Goal: Check status: Check status

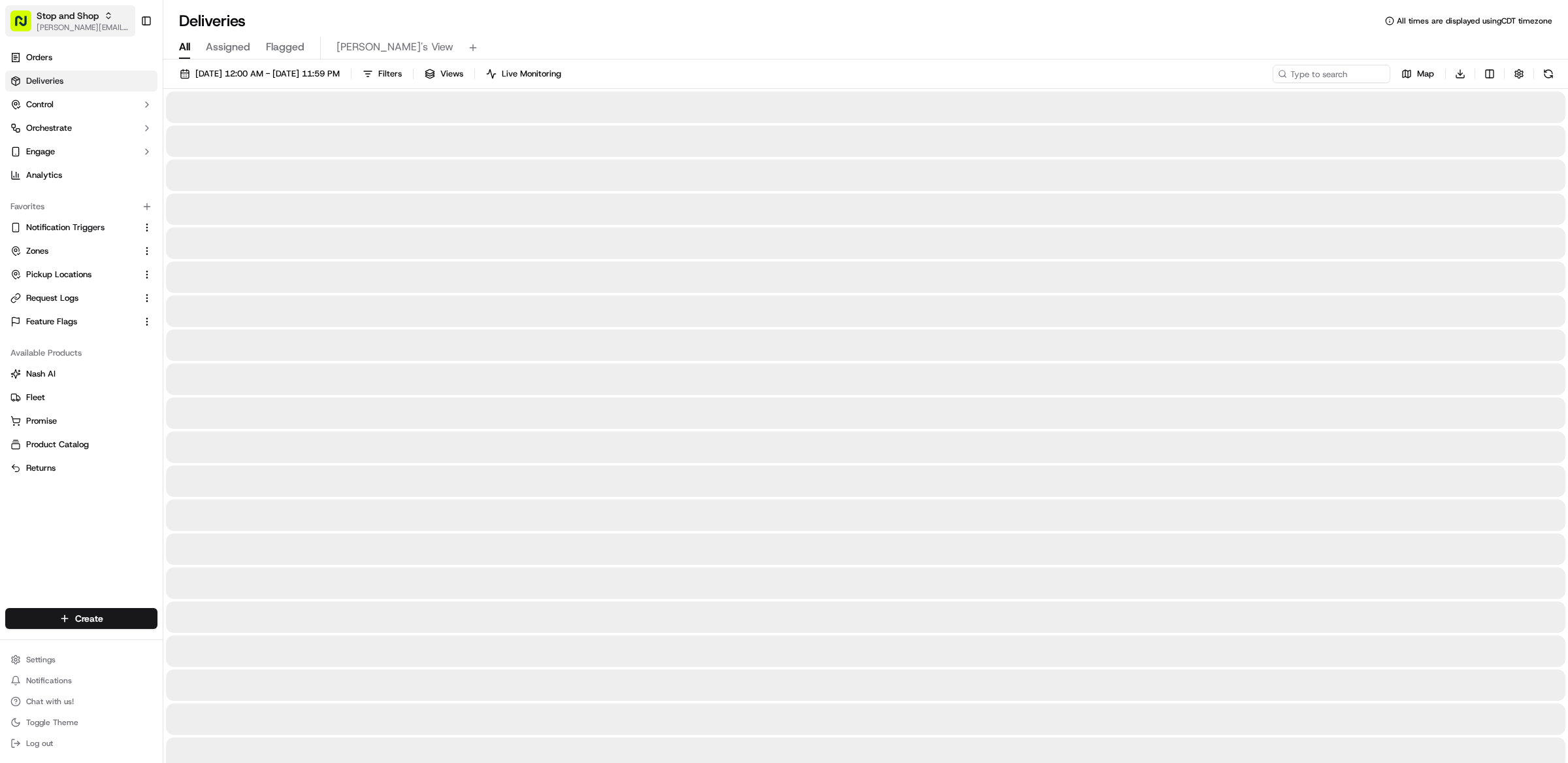
click at [66, 10] on span "Stop and Shop" at bounding box center [68, 15] width 62 height 13
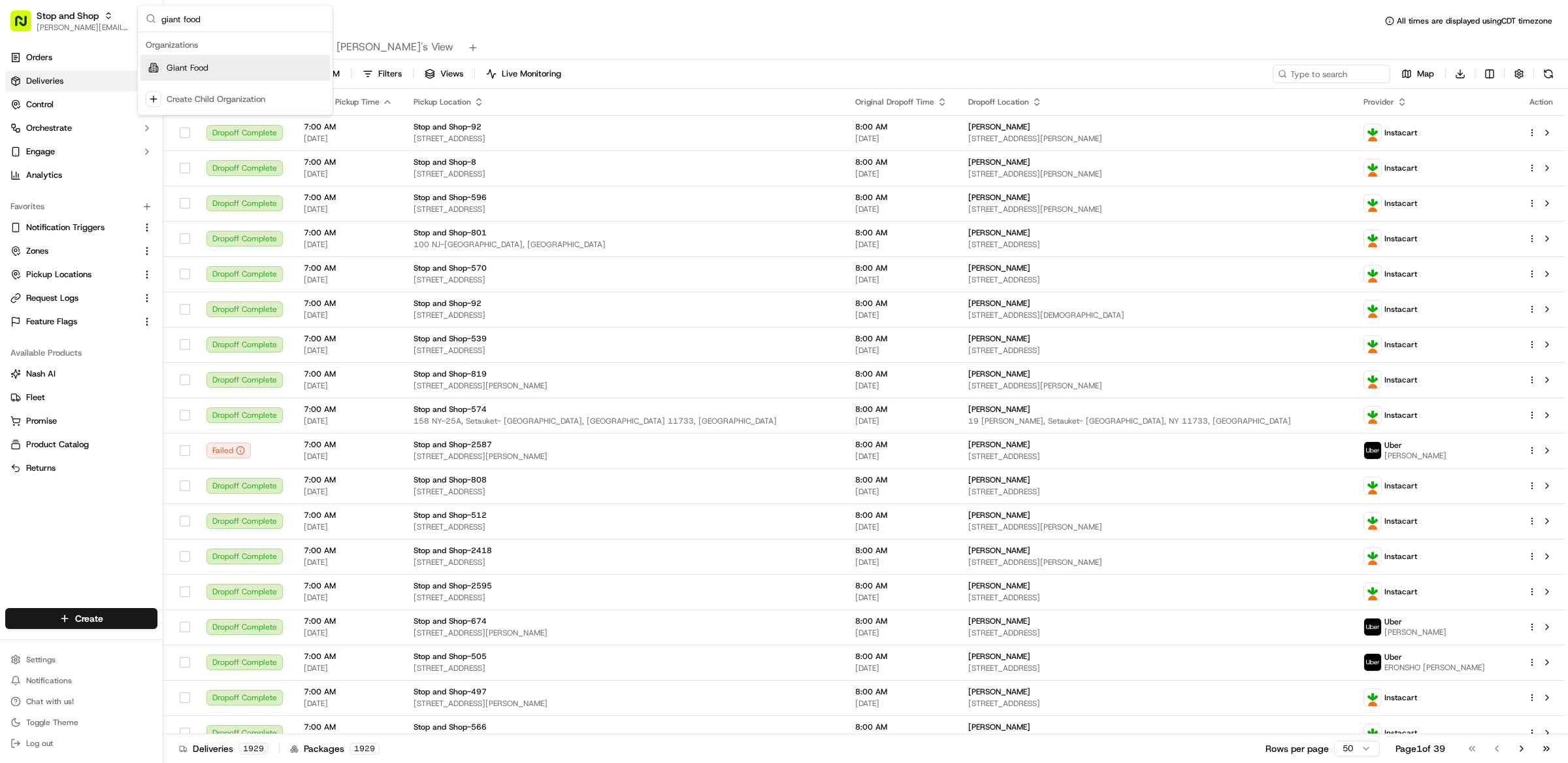
type input "giant food"
click at [230, 69] on div "Giant Food" at bounding box center [235, 68] width 189 height 26
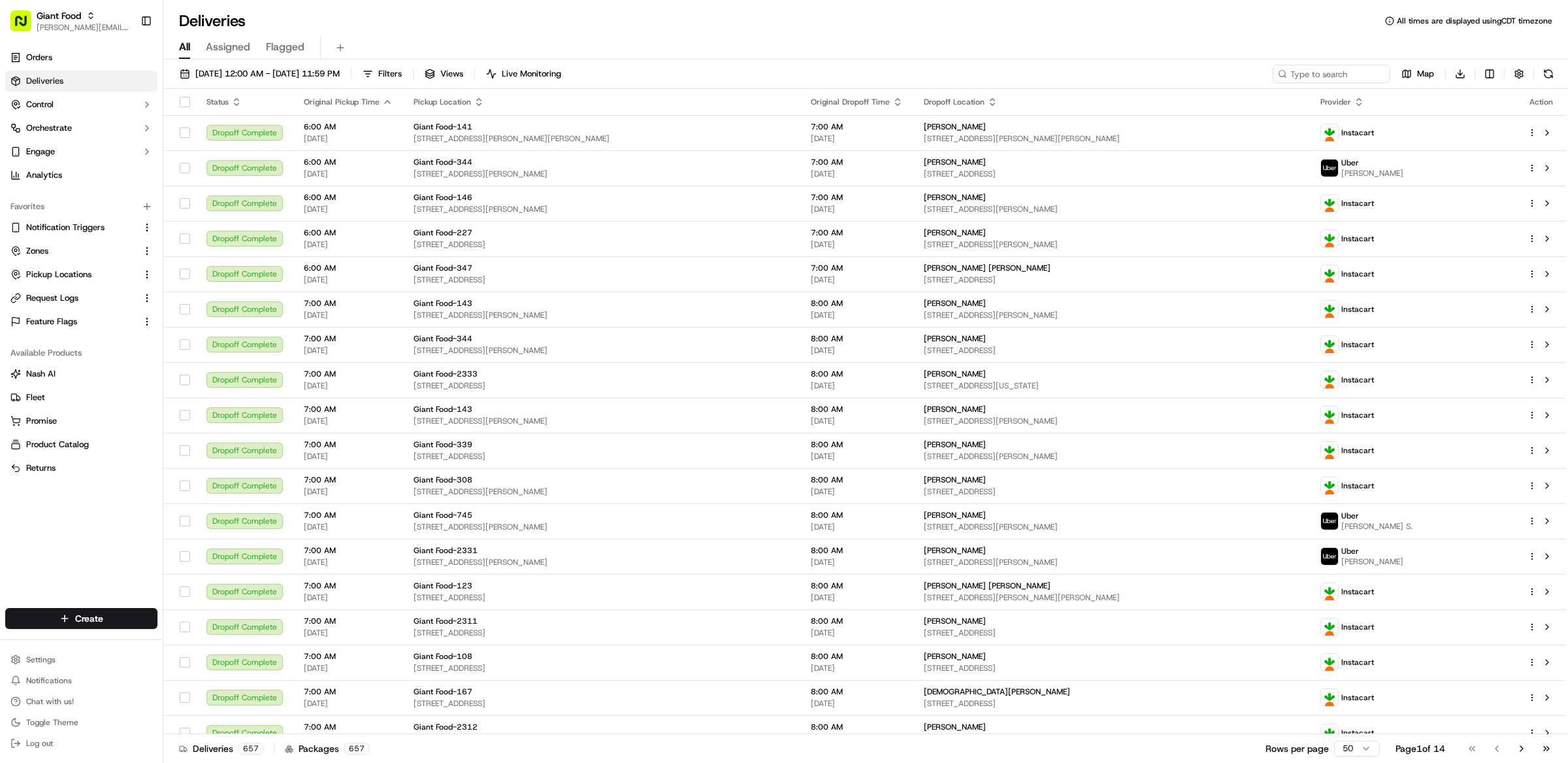
click at [931, 64] on div "09/19/2025 12:00 AM - 09/19/2025 11:59 PM Filters Views Live Monitoring Map Dow…" at bounding box center [866, 412] width 1405 height 706
click at [948, 68] on div "09/19/2025 12:00 AM - 09/19/2025 11:59 PM Filters Views Live Monitoring Map Dow…" at bounding box center [866, 77] width 1405 height 24
click at [921, 75] on div "09/19/2025 12:00 AM - 09/19/2025 11:59 PM Filters Views Live Monitoring Map Dow…" at bounding box center [866, 77] width 1405 height 24
click at [1549, 484] on button at bounding box center [1547, 486] width 16 height 16
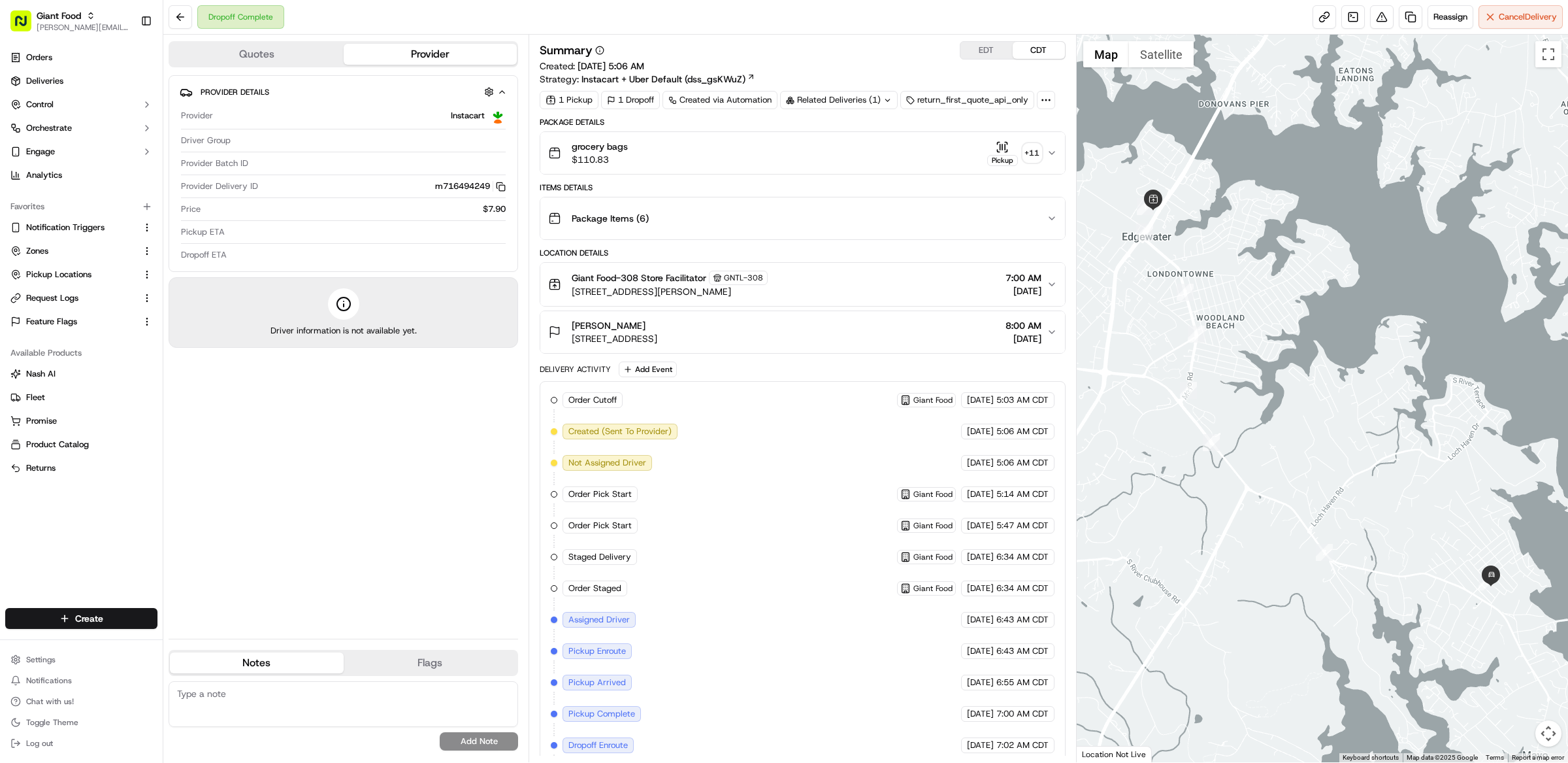
click at [745, 208] on div "Package Items ( 6 )" at bounding box center [797, 219] width 498 height 26
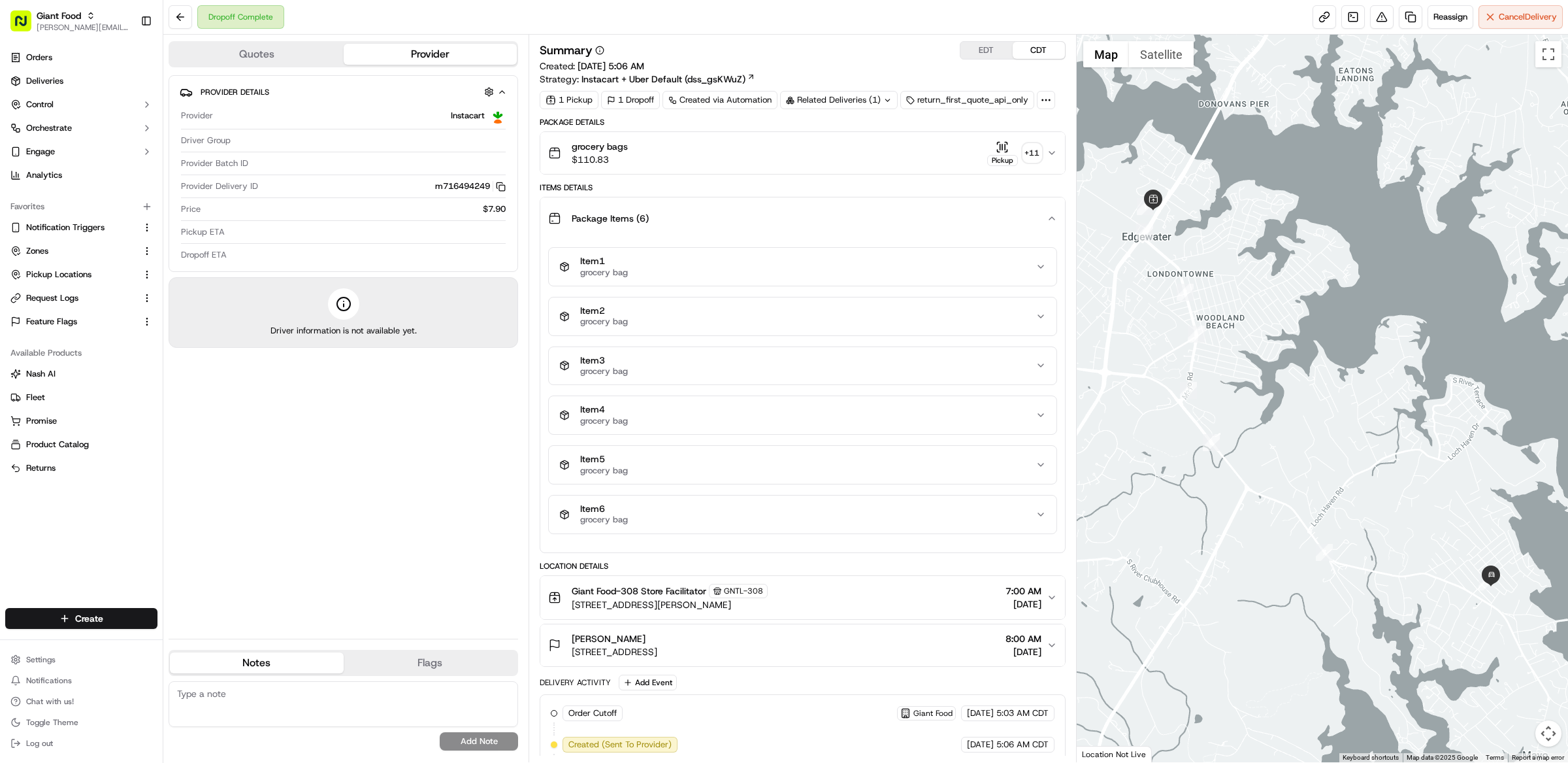
click at [740, 217] on div "Package Items ( 6 )" at bounding box center [797, 219] width 498 height 26
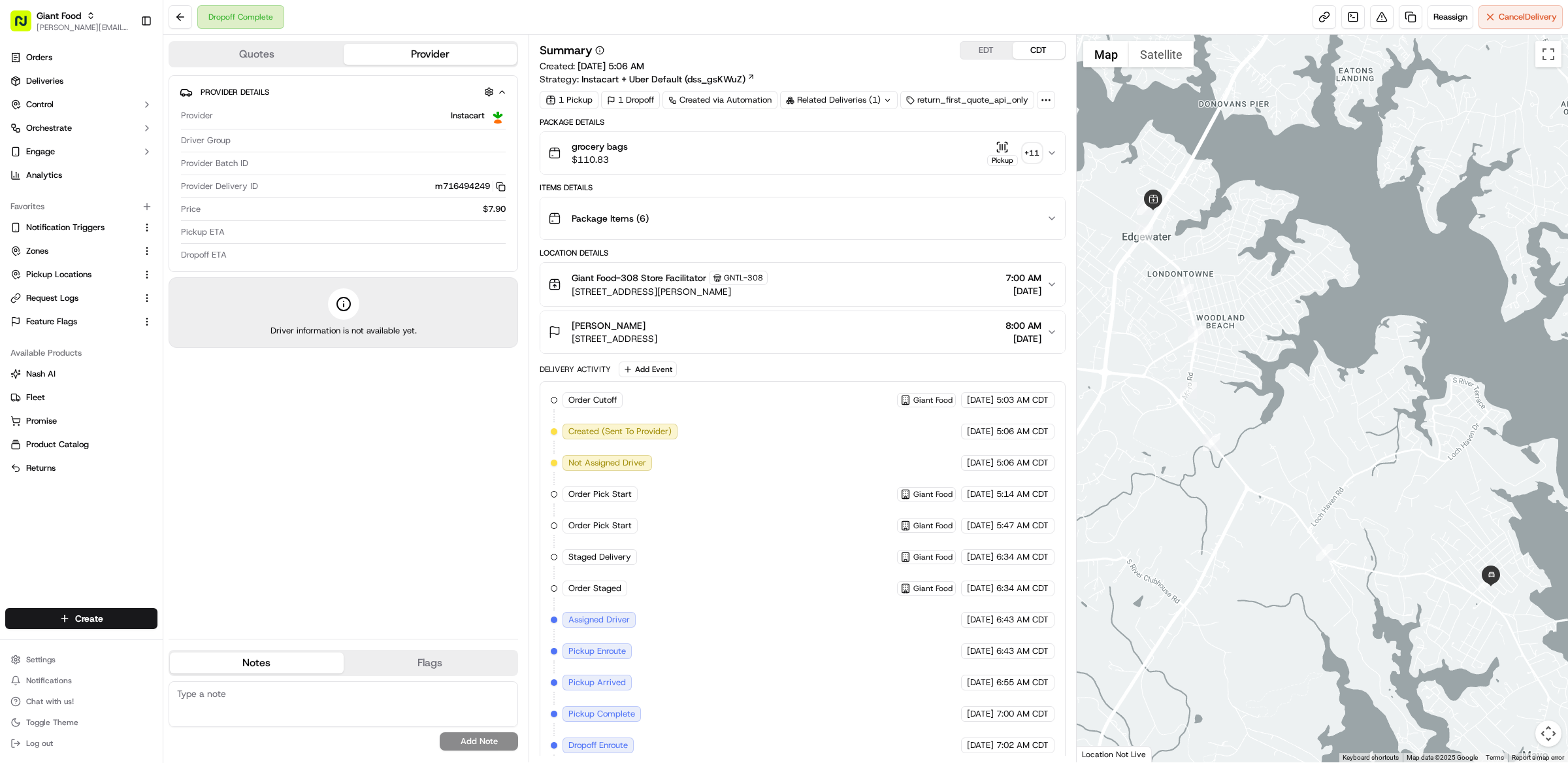
click at [749, 134] on button "grocery bags $110.83 Pickup + 11" at bounding box center [802, 153] width 525 height 42
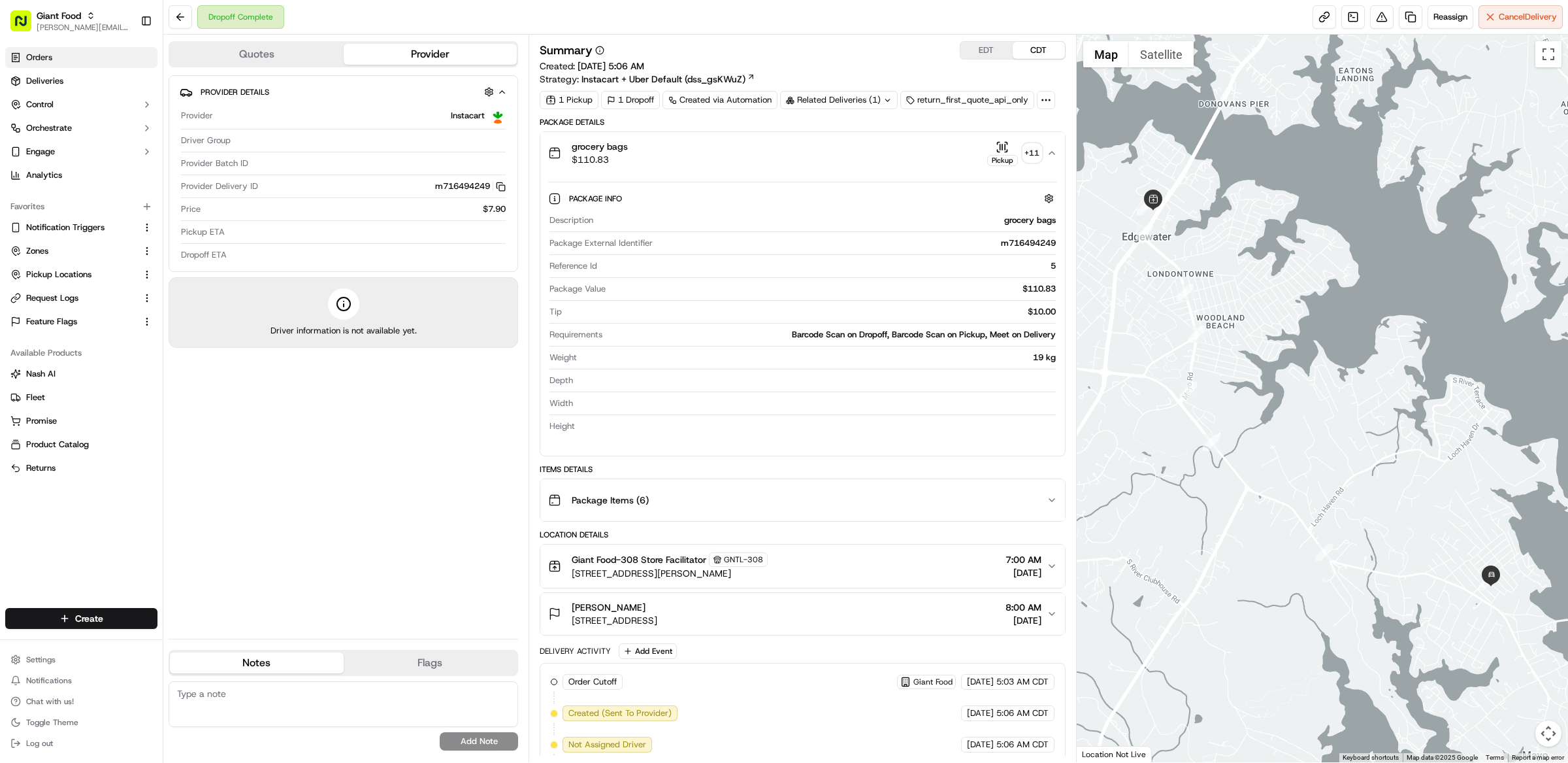
click at [69, 55] on link "Orders" at bounding box center [82, 57] width 152 height 21
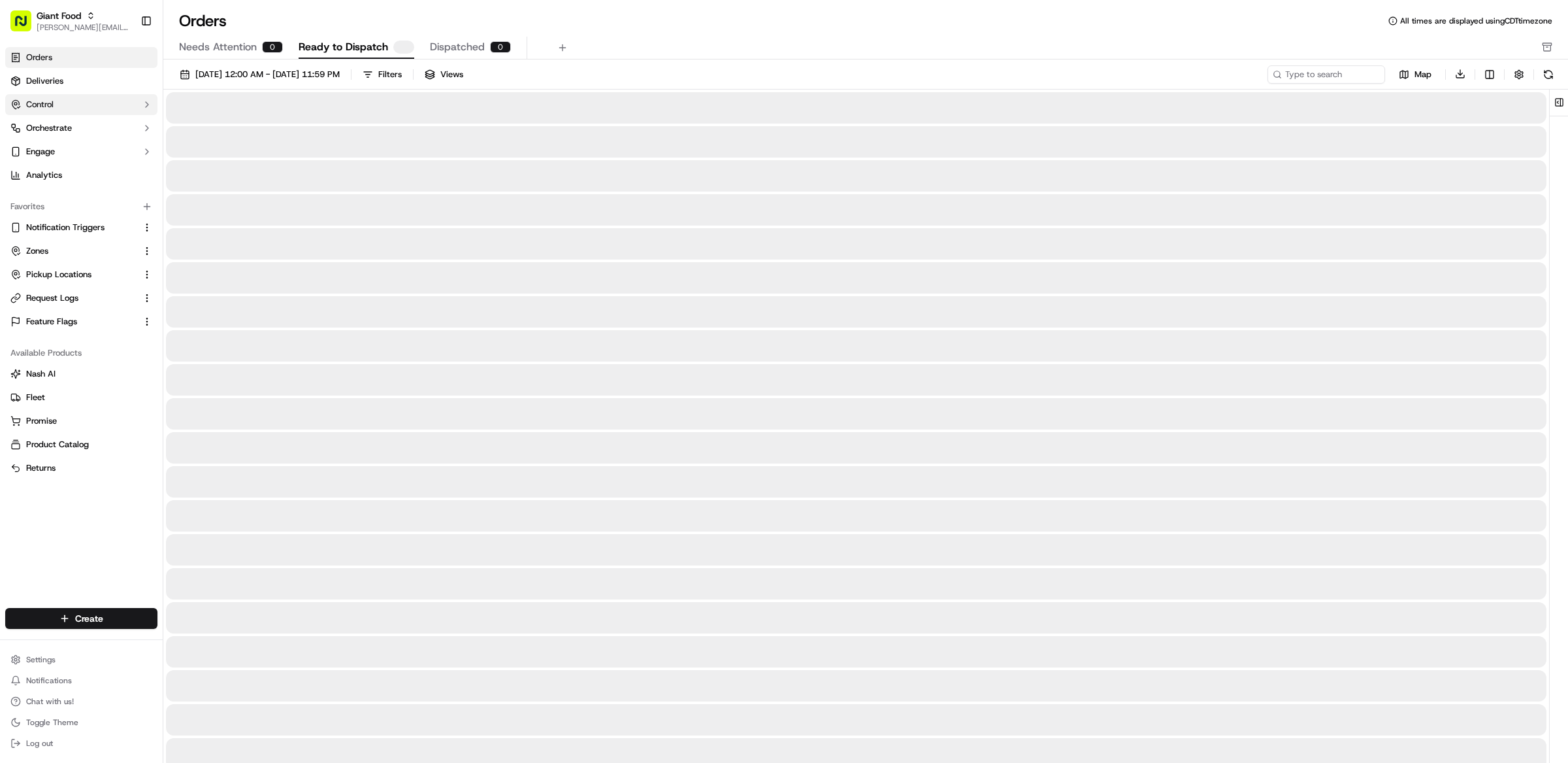
click at [69, 97] on button "Control" at bounding box center [82, 104] width 152 height 21
click at [69, 82] on link "Deliveries" at bounding box center [82, 81] width 152 height 21
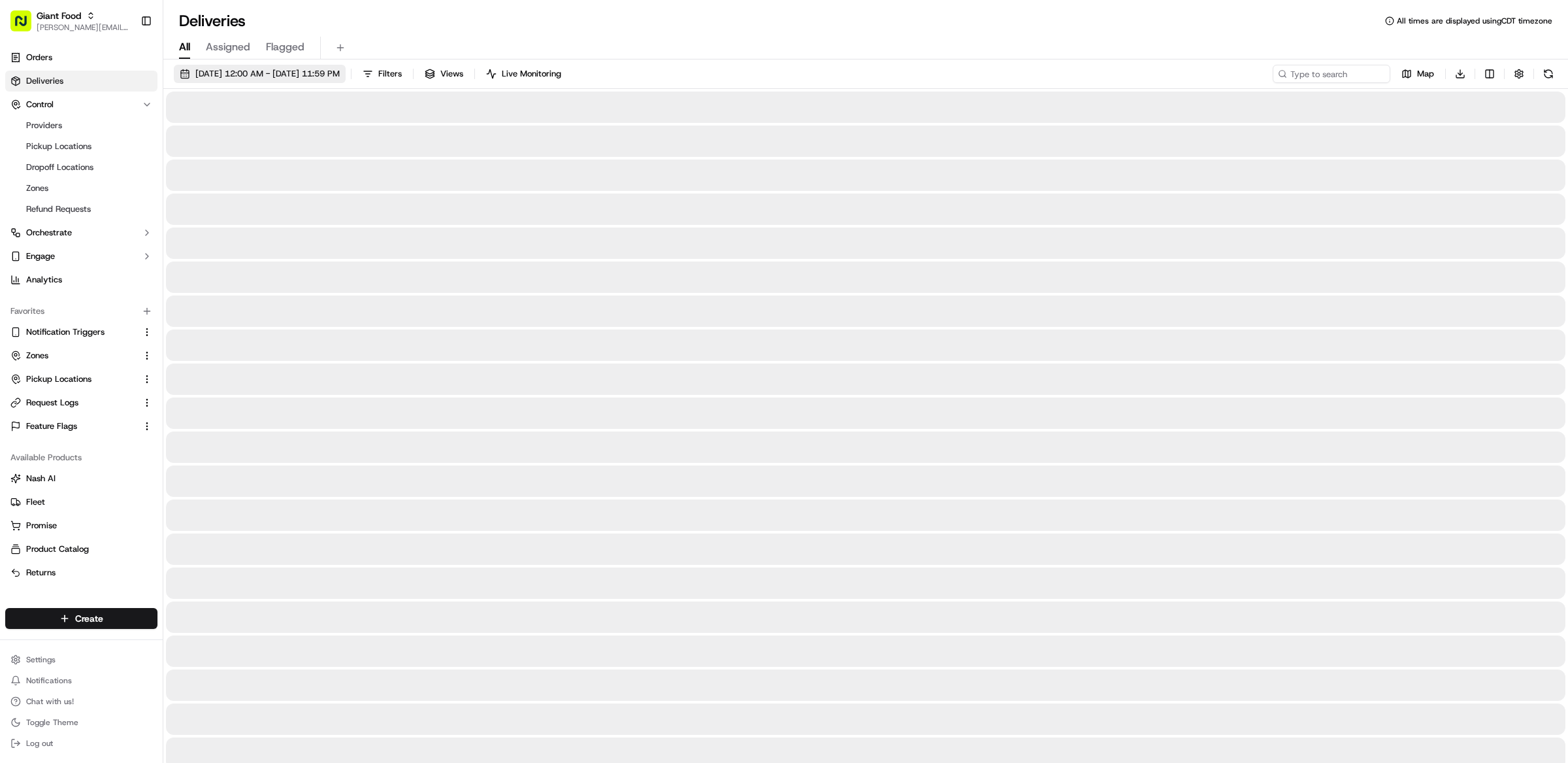
click at [279, 82] on button "[DATE] 12:00 AM - [DATE] 11:59 PM" at bounding box center [259, 74] width 172 height 18
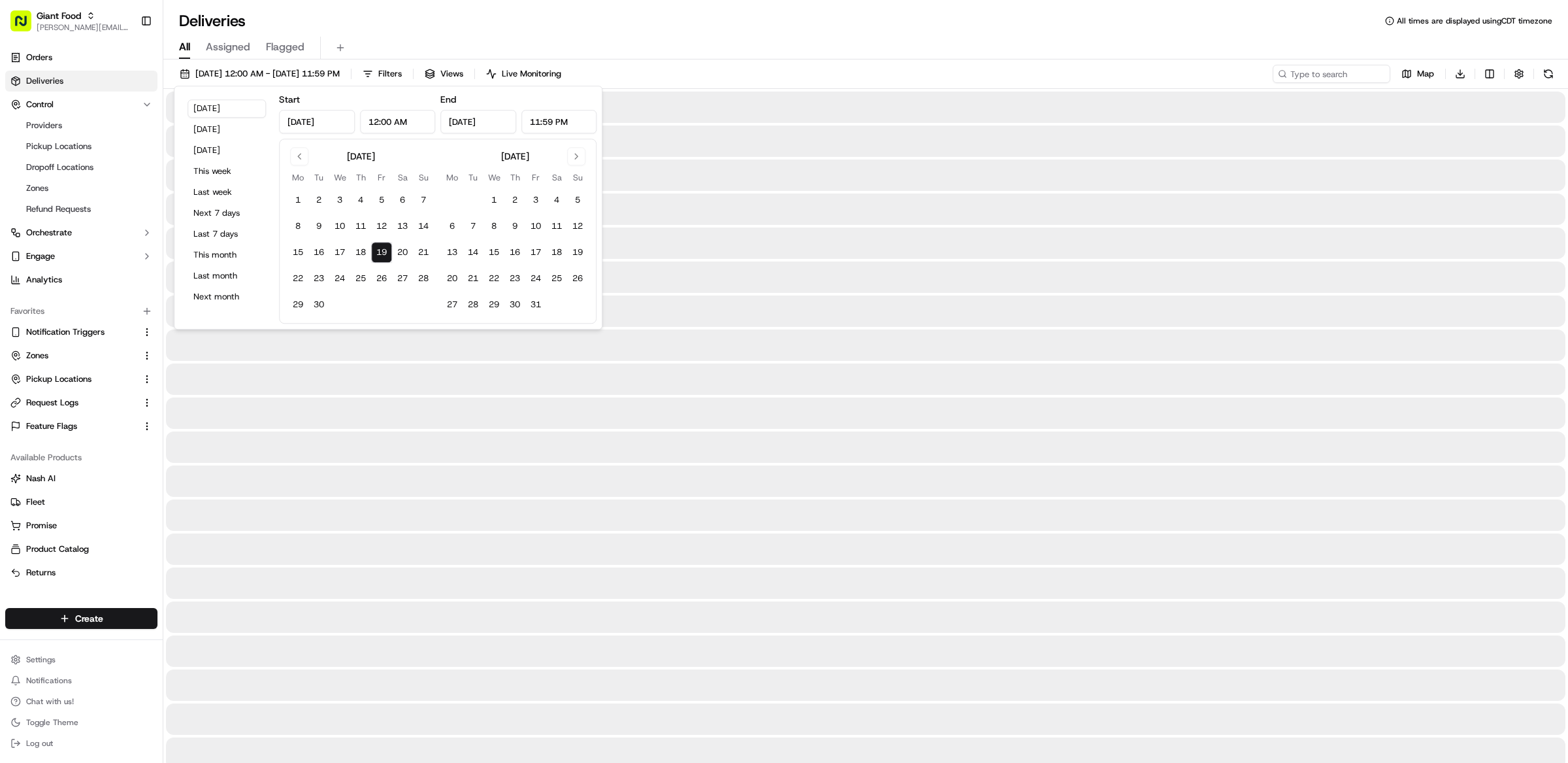
click at [599, 12] on div "Deliveries All times are displayed using CDT timezone" at bounding box center [866, 21] width 1405 height 21
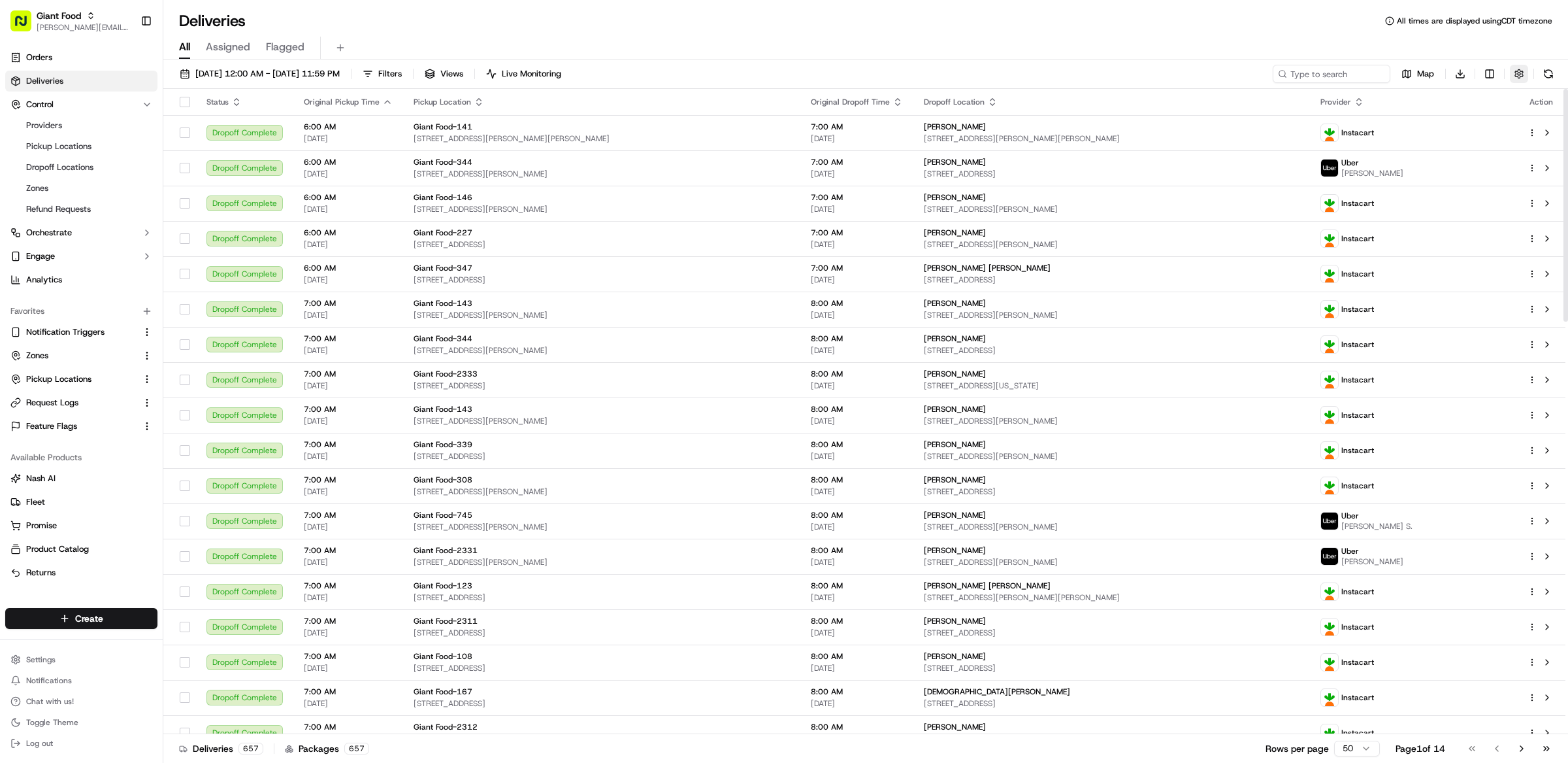
click at [1515, 73] on button "button" at bounding box center [1519, 74] width 18 height 18
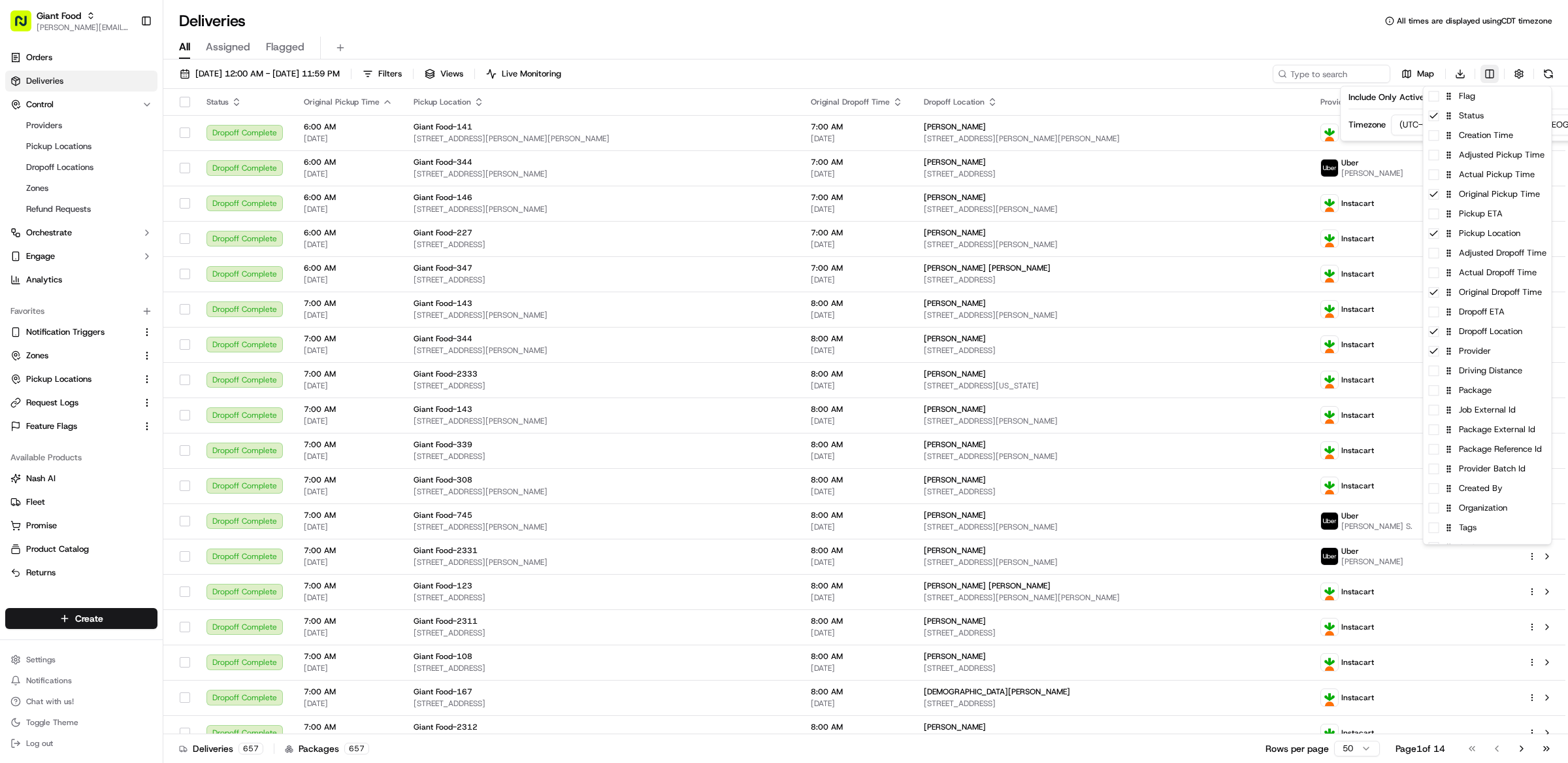
click at [1483, 70] on html "Giant Food matt@usenash.com Toggle Sidebar Orders Deliveries Control Providers …" at bounding box center [784, 381] width 1568 height 763
click at [1495, 134] on div "Creation Time" at bounding box center [1487, 135] width 128 height 19
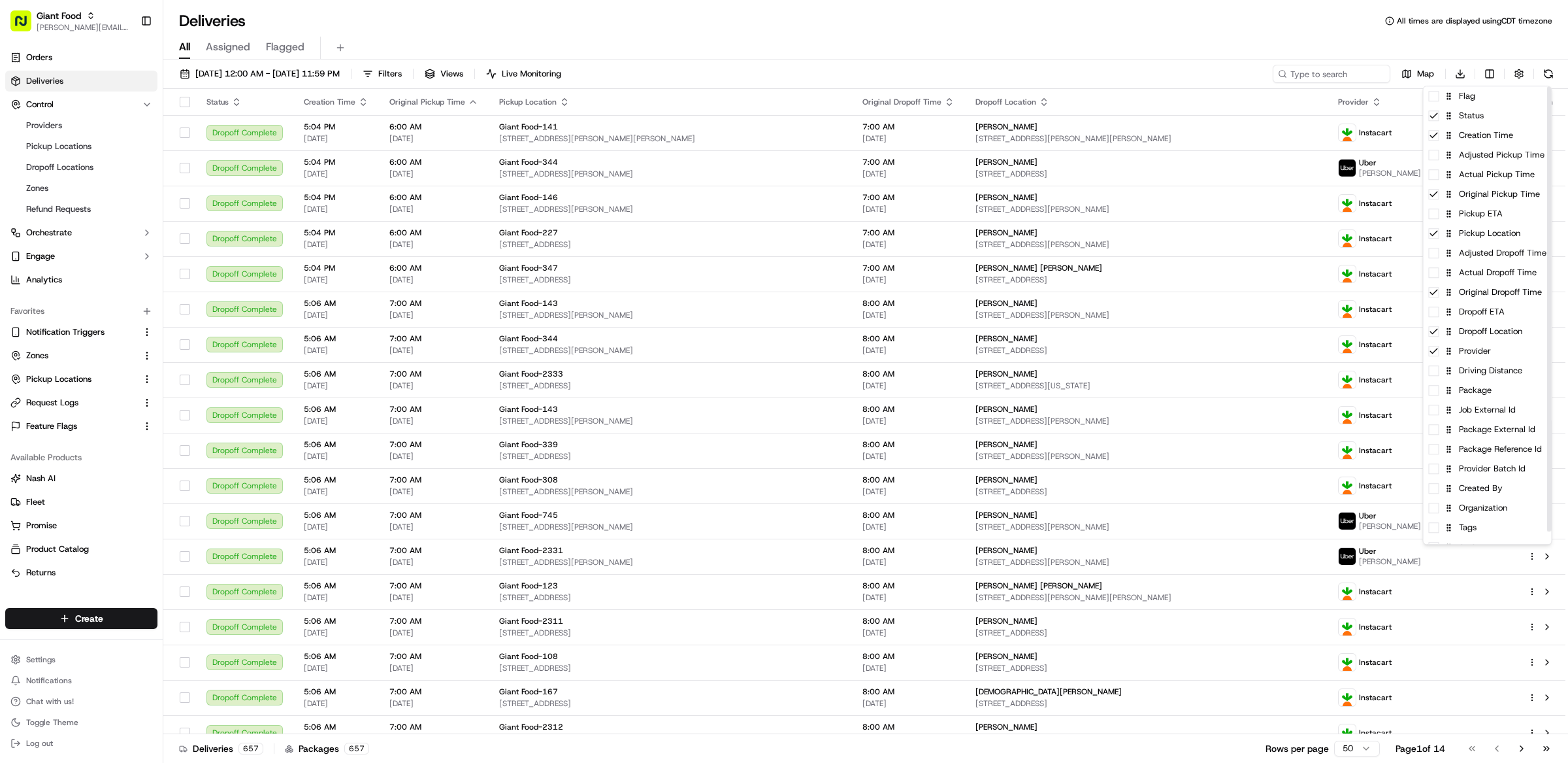
click at [1262, 68] on html "Giant Food matt@usenash.com Toggle Sidebar Orders Deliveries Control Providers …" at bounding box center [784, 381] width 1568 height 763
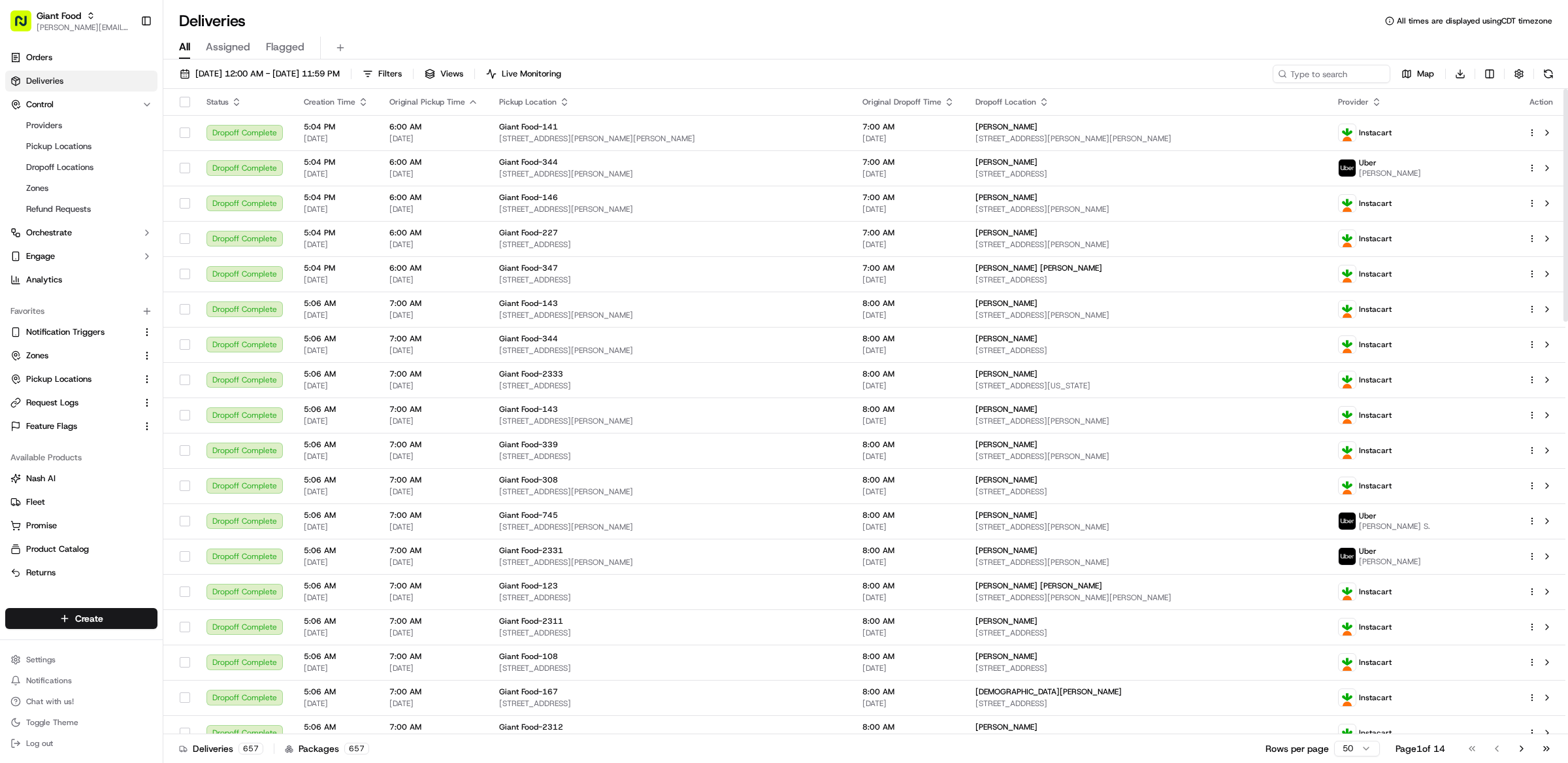
click at [364, 104] on icon "button" at bounding box center [363, 102] width 10 height 10
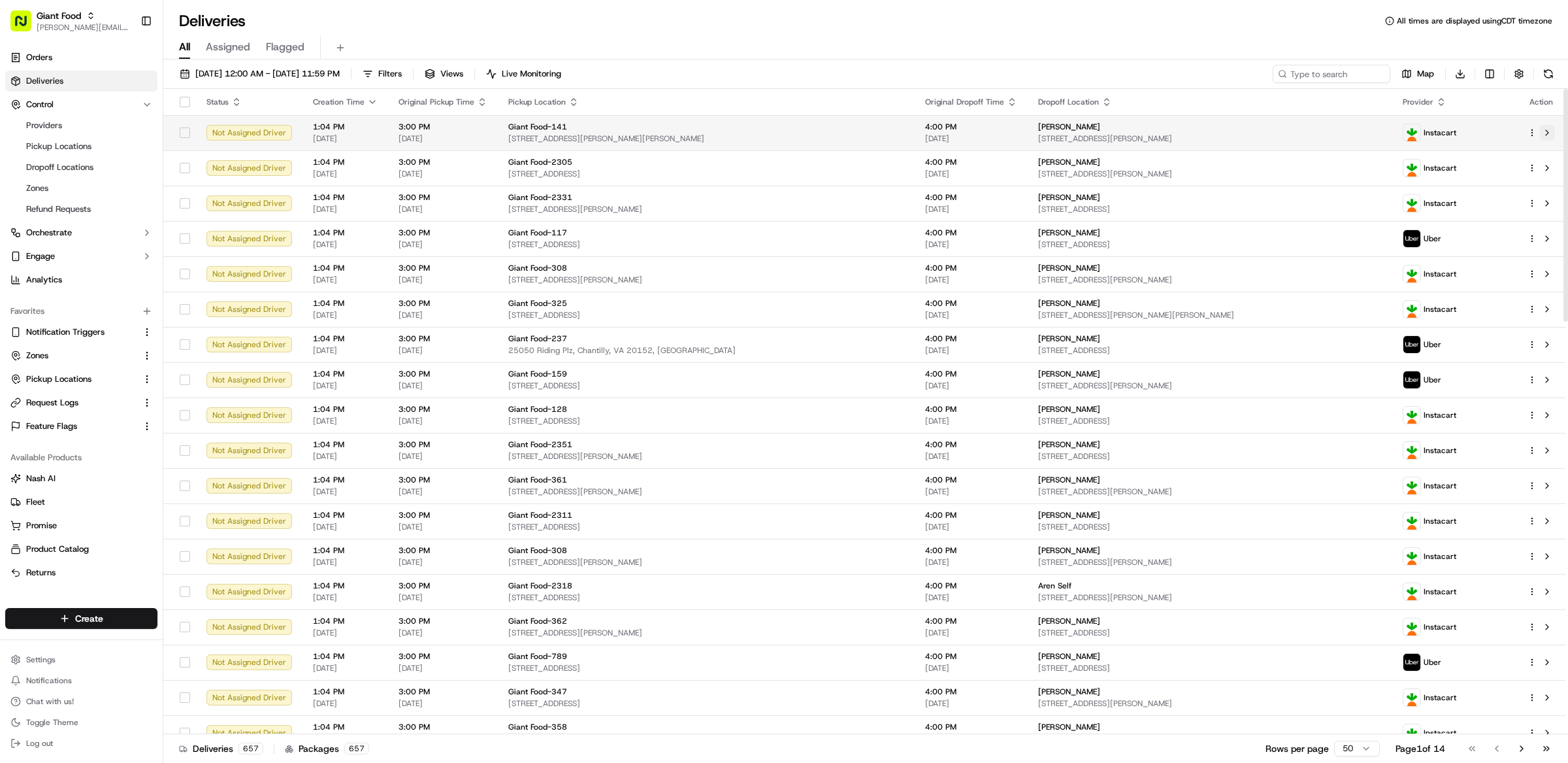
click at [1551, 131] on button at bounding box center [1547, 132] width 16 height 16
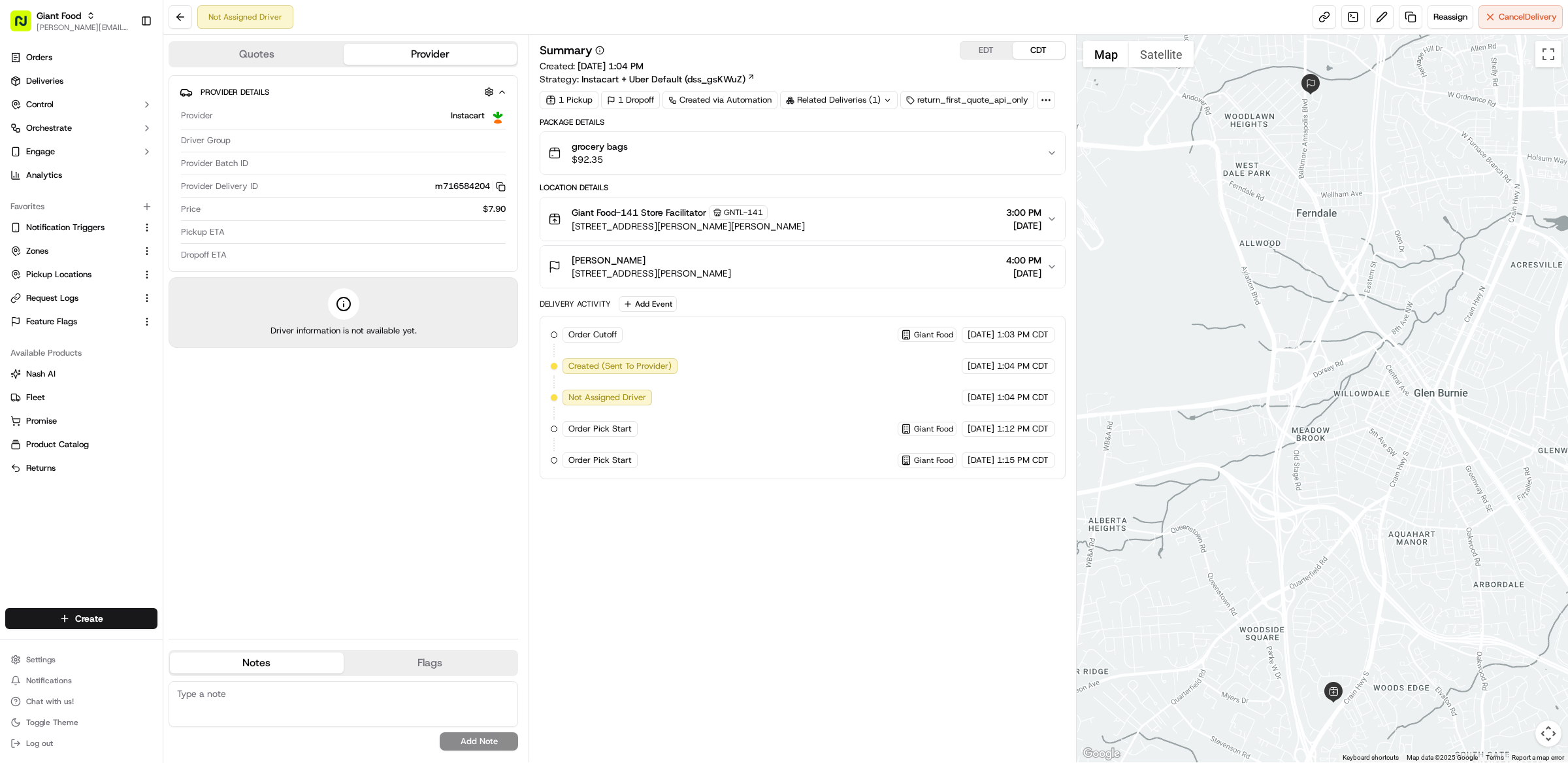
click at [788, 155] on div "grocery bags $92.35" at bounding box center [797, 153] width 498 height 26
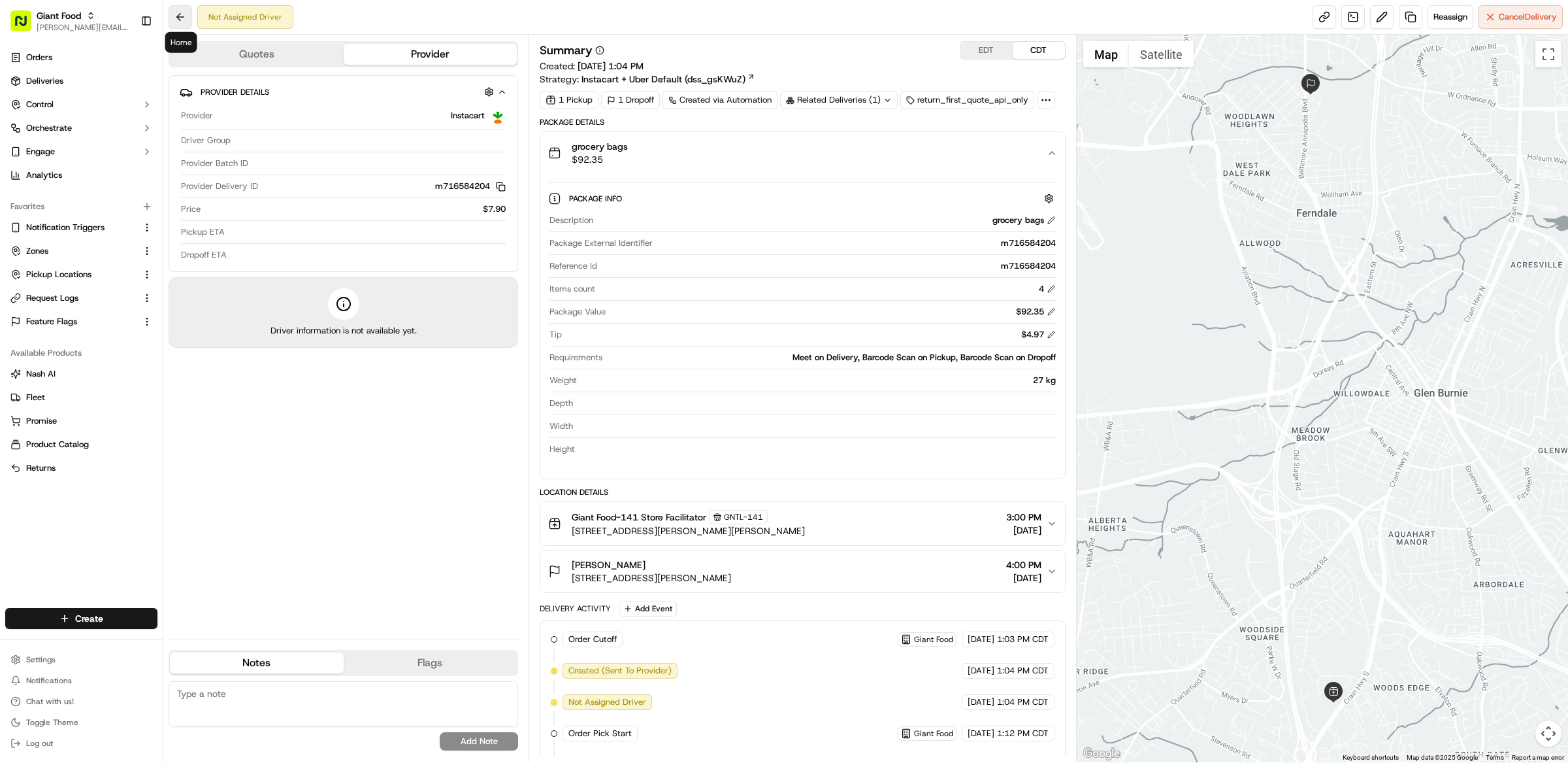
click at [180, 15] on button at bounding box center [180, 17] width 24 height 24
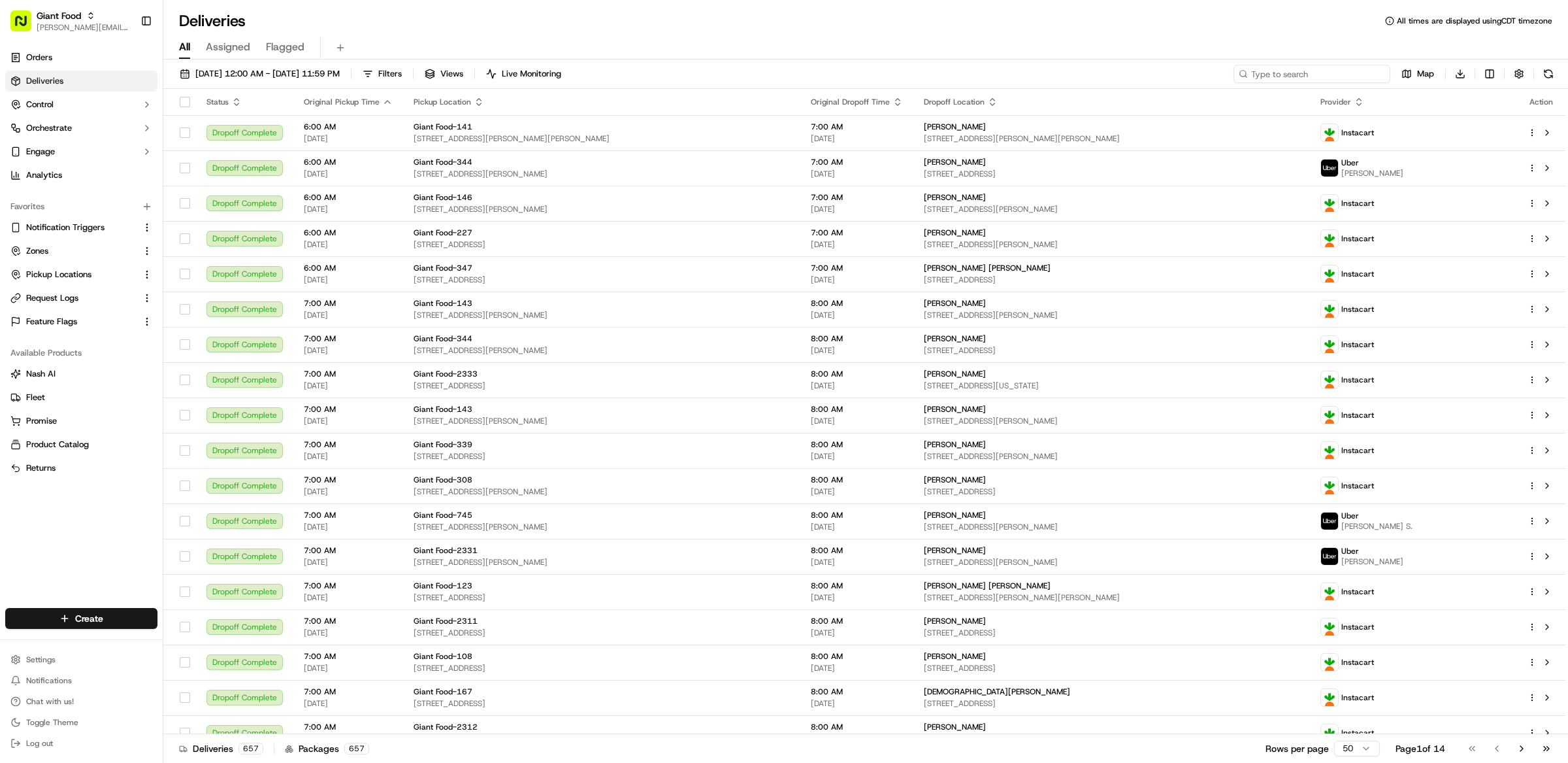
click at [1338, 75] on input at bounding box center [1312, 74] width 157 height 18
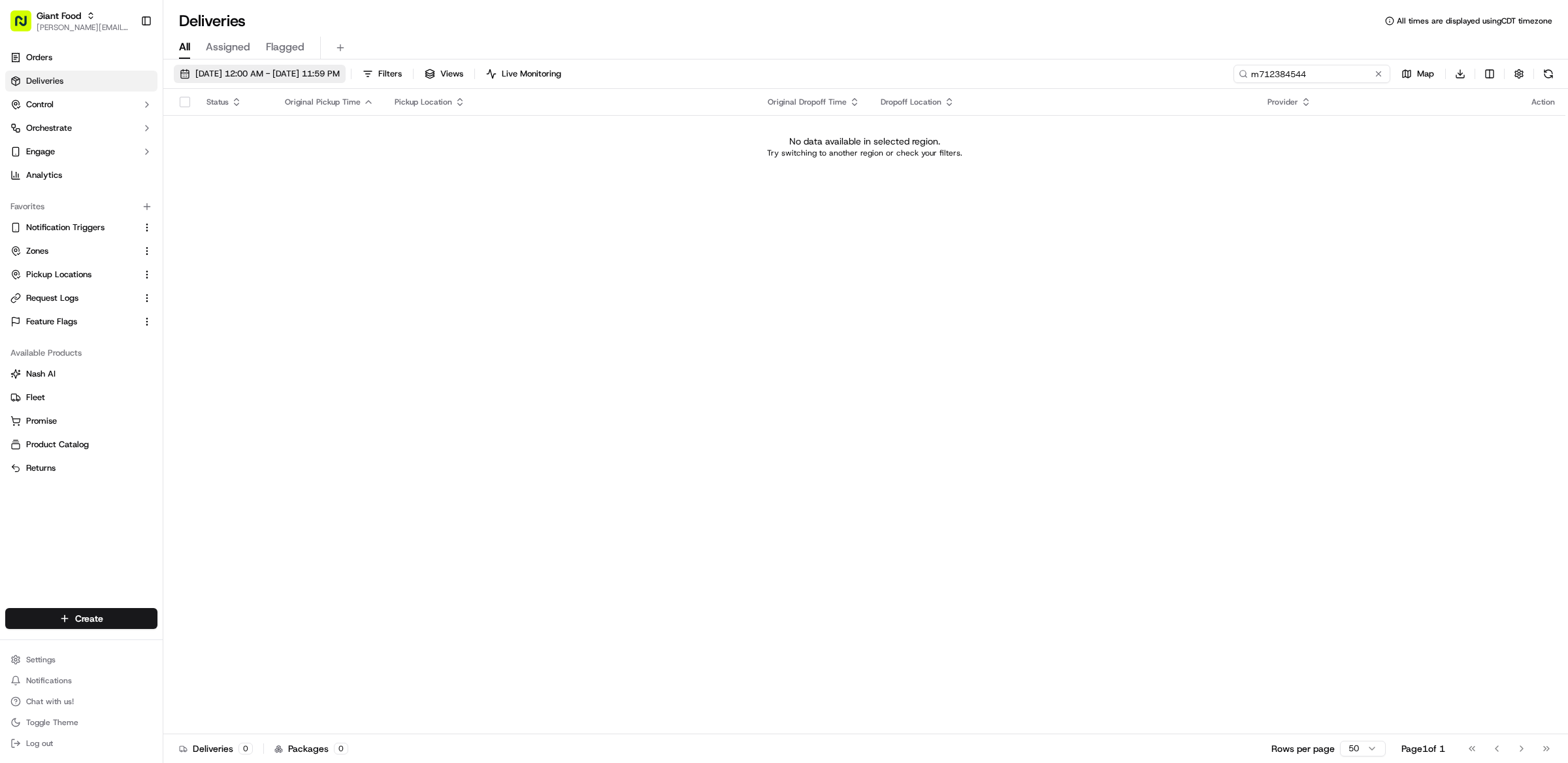
type input "m712384544"
click at [260, 78] on span "[DATE] 12:00 AM - [DATE] 11:59 PM" at bounding box center [268, 73] width 144 height 12
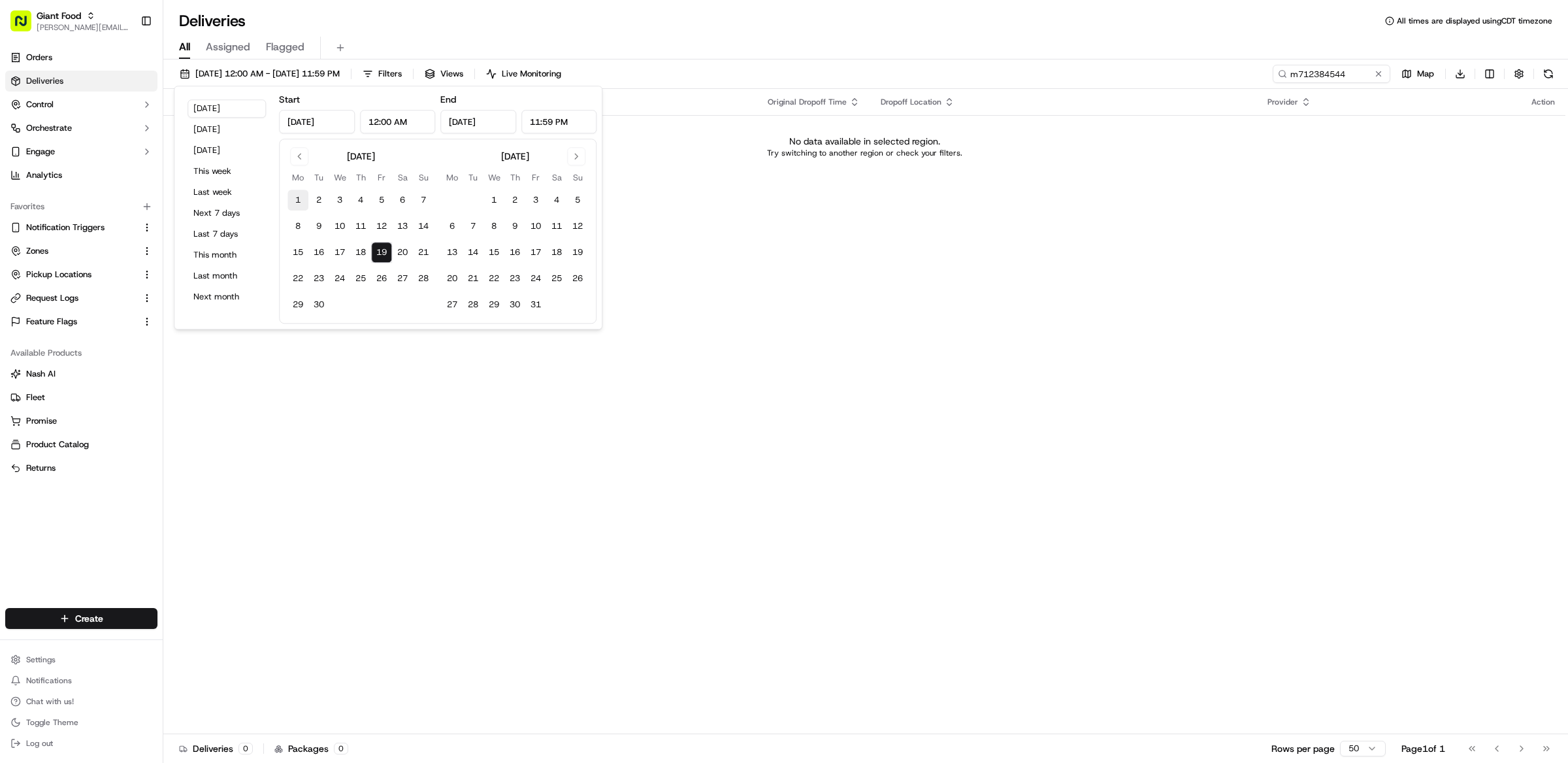
click at [299, 194] on button "1" at bounding box center [298, 200] width 21 height 21
type input "[DATE]"
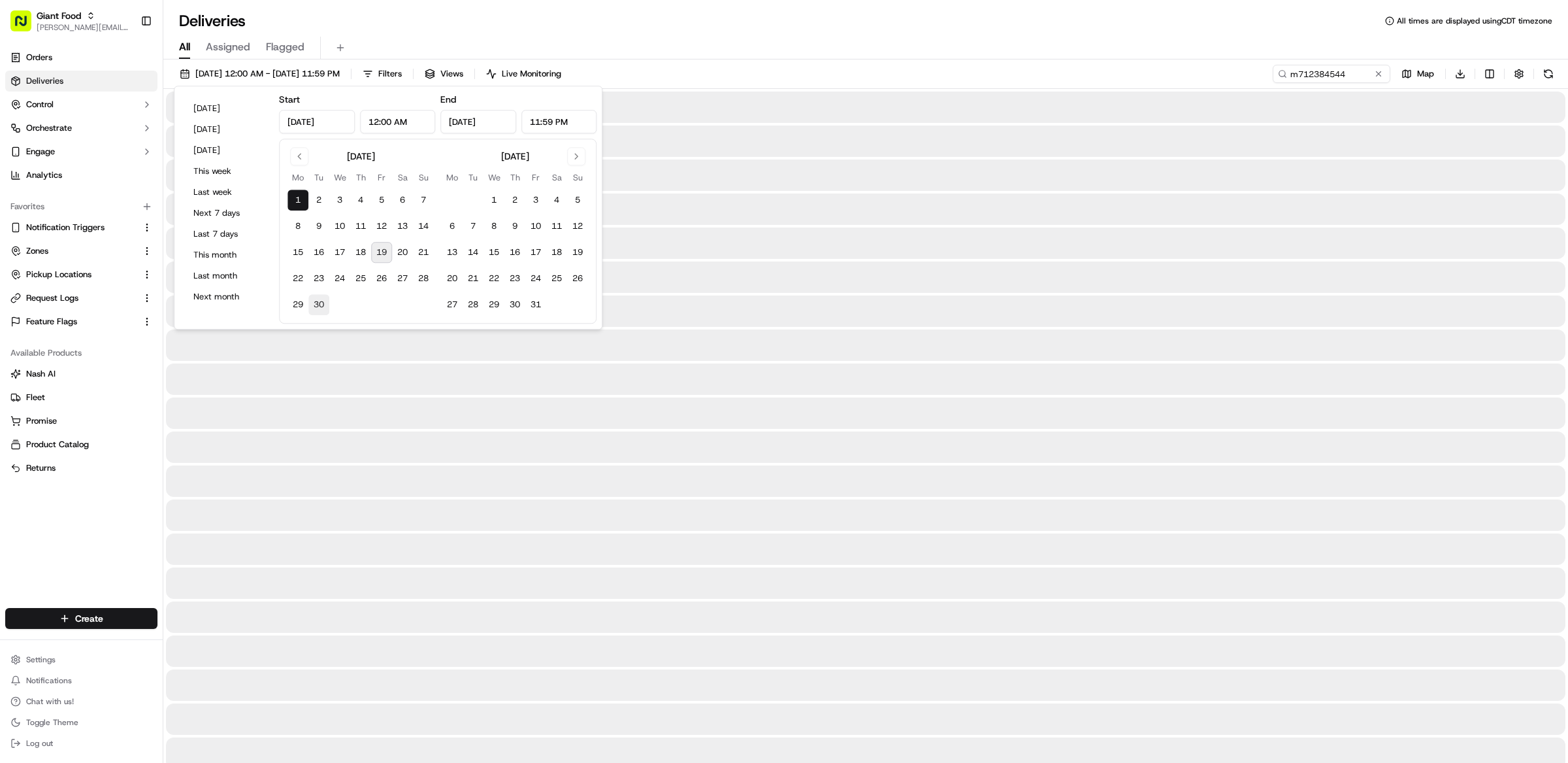
click at [318, 307] on button "30" at bounding box center [319, 304] width 21 height 21
type input "Sep 30, 2025"
click at [749, 39] on div "All Assigned Flagged" at bounding box center [866, 48] width 1405 height 23
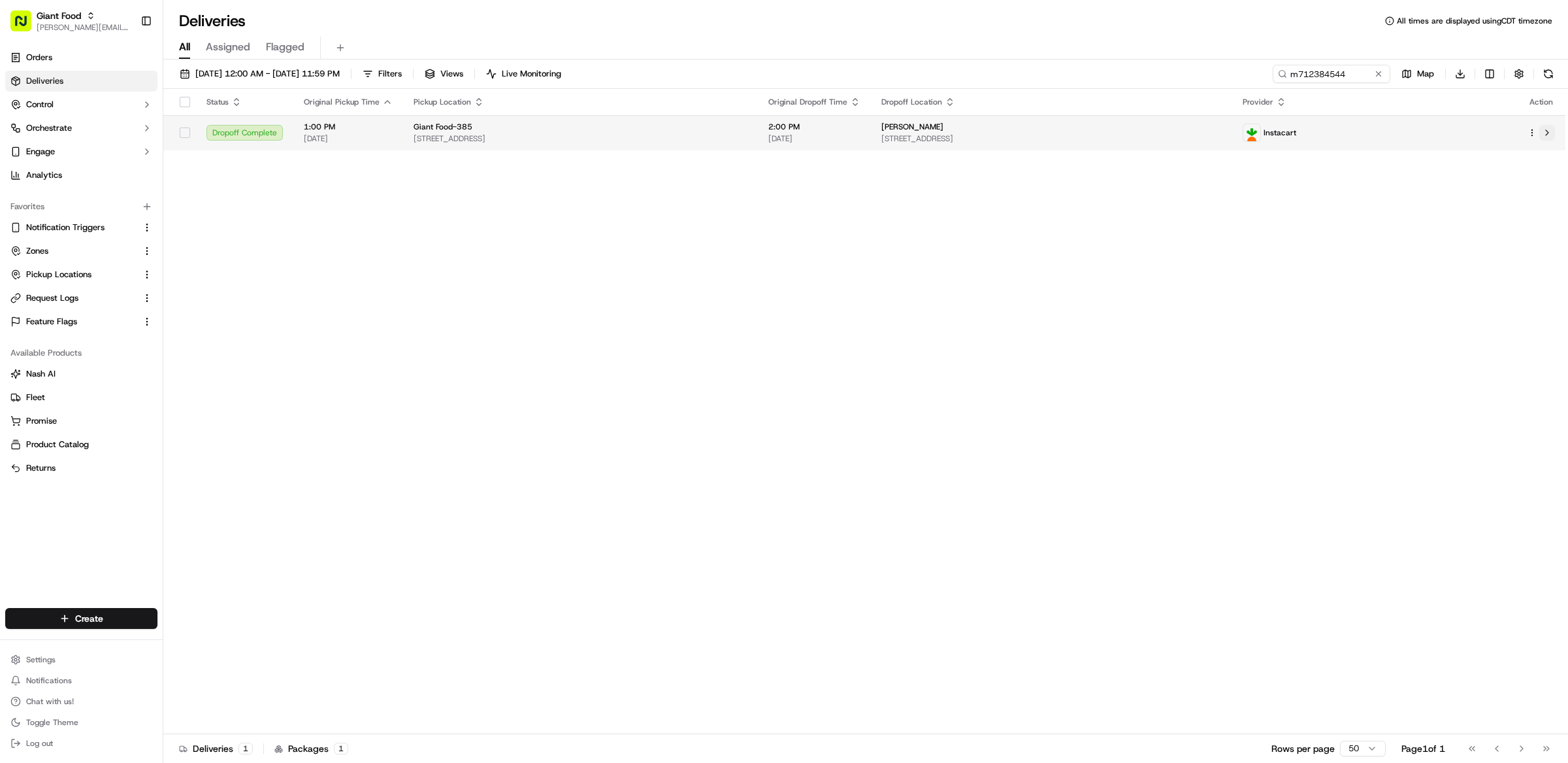
click at [1549, 131] on button at bounding box center [1547, 132] width 16 height 16
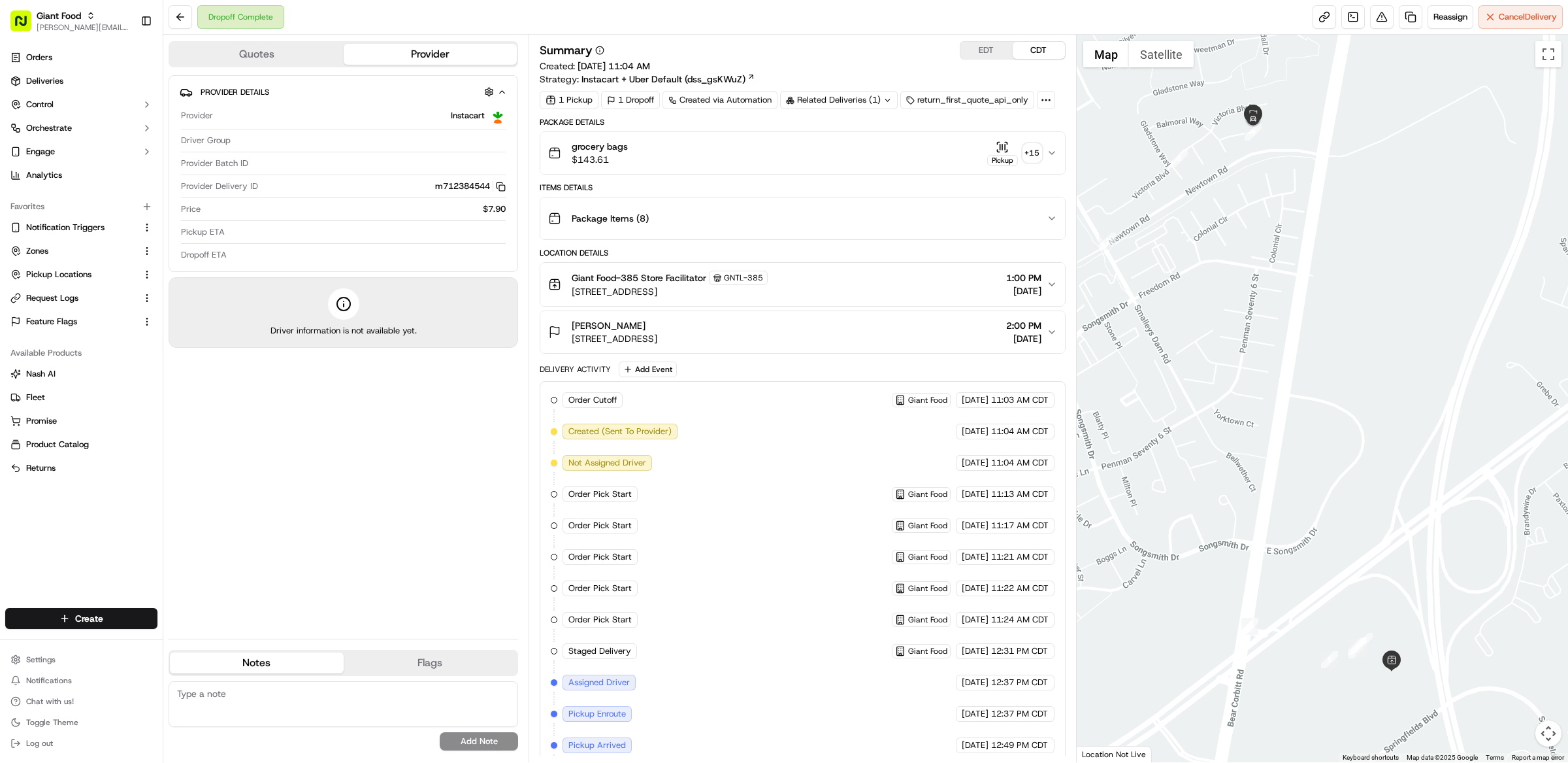
click at [855, 165] on div "grocery bags $143.61 Pickup + 15" at bounding box center [797, 153] width 498 height 26
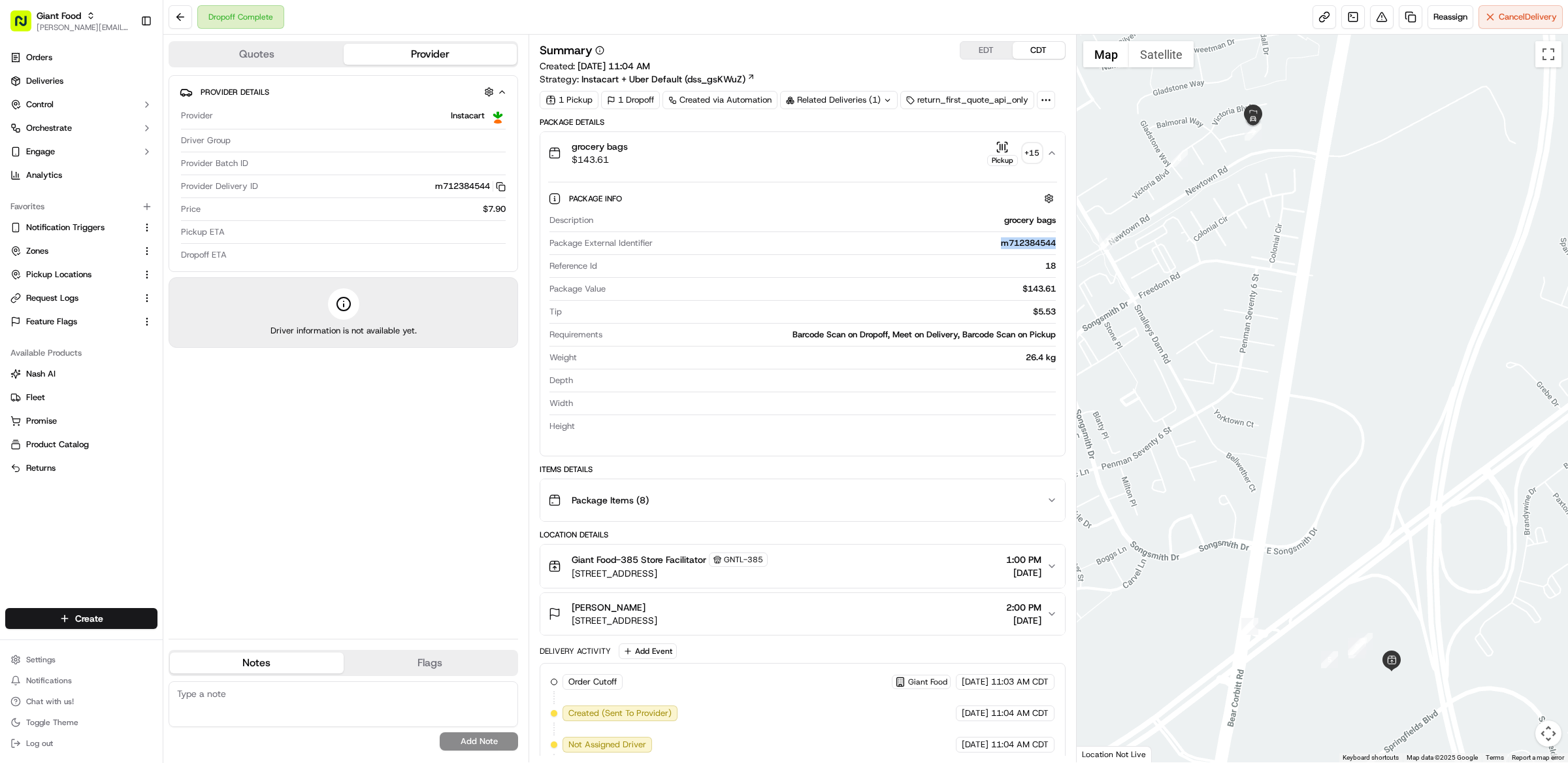
drag, startPoint x: 1056, startPoint y: 248, endPoint x: 959, endPoint y: 248, distance: 97.0
click at [959, 248] on div "Package Info Description grocery bags Package External Identifier m712384544 Re…" at bounding box center [802, 309] width 525 height 271
copy div "m712384544"
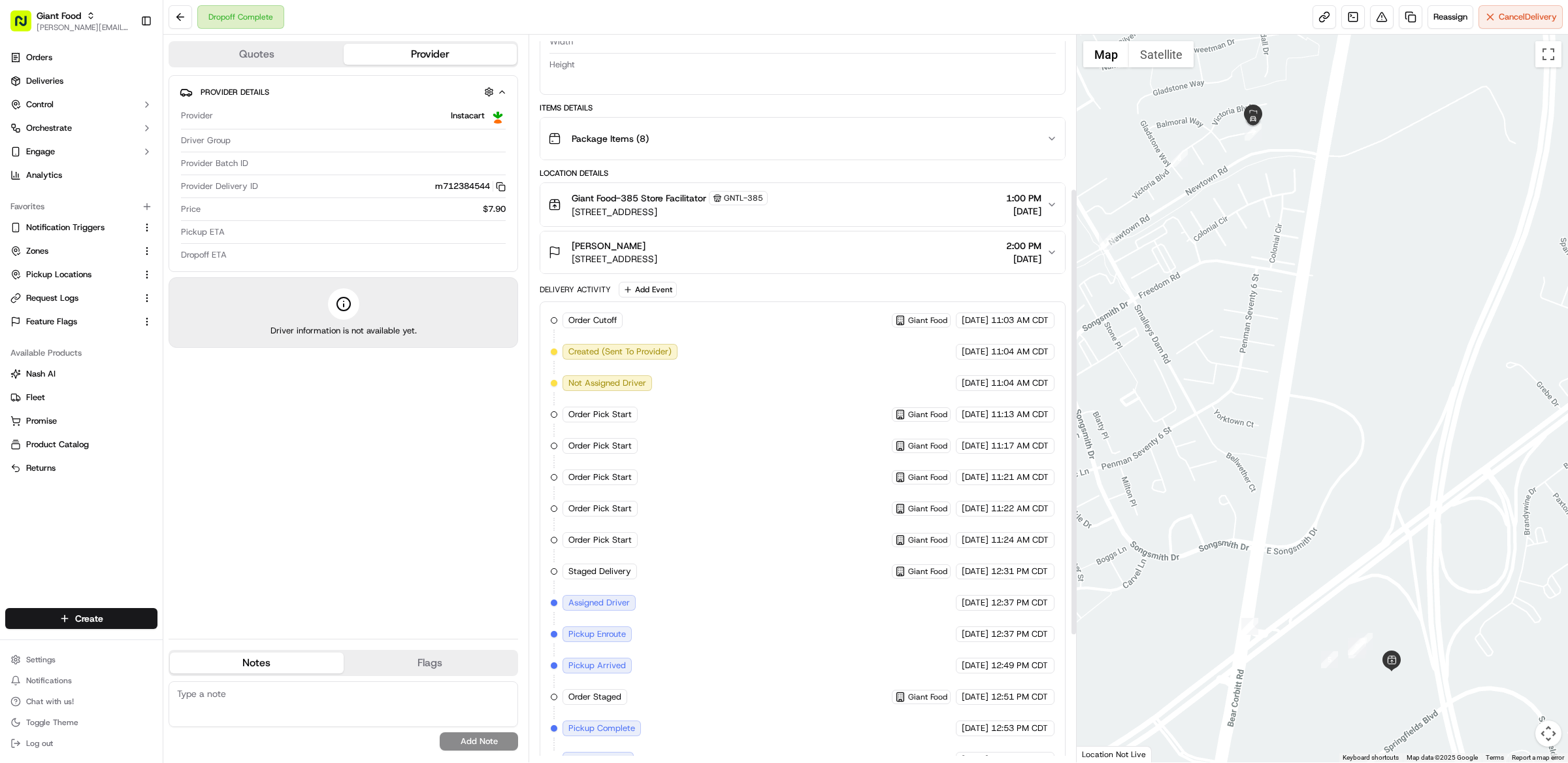
scroll to position [454, 0]
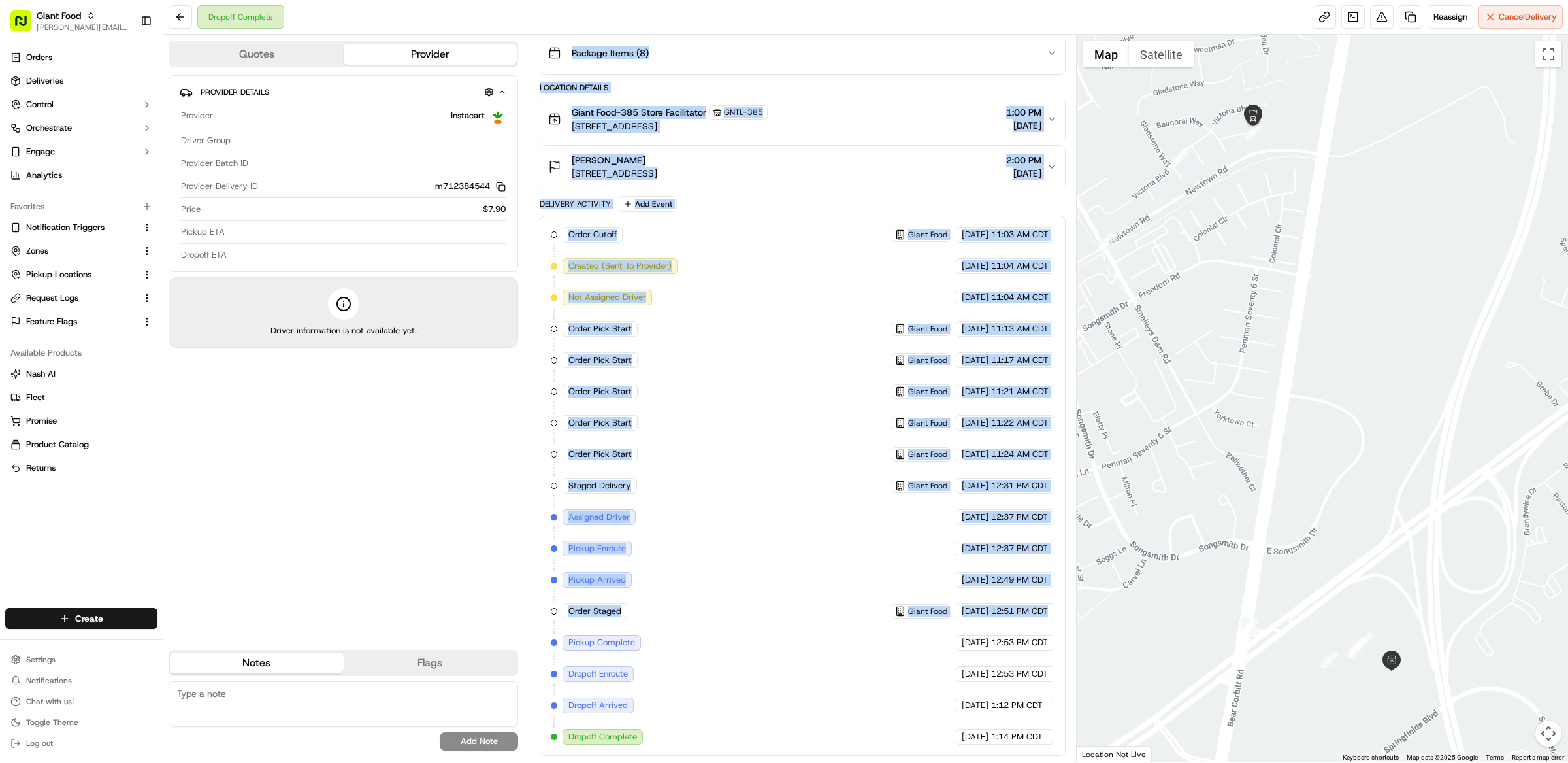
drag, startPoint x: 1057, startPoint y: 614, endPoint x: 536, endPoint y: 614, distance: 521.0
click at [536, 614] on div "Summary EDT CDT Created: 09/17/2025 11:04 AM Strategy: Instacart + Uber Default…" at bounding box center [802, 398] width 548 height 728
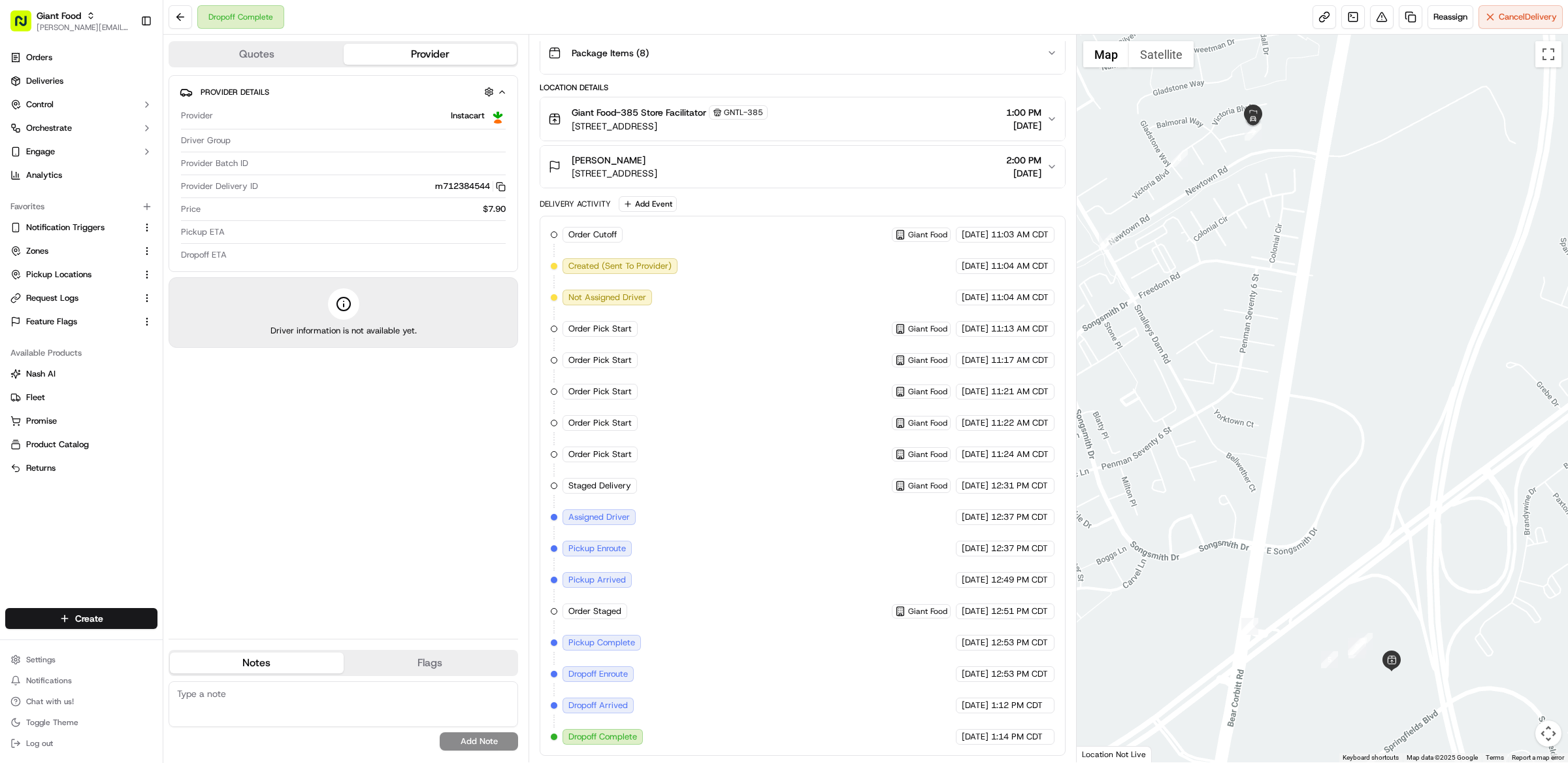
click at [536, 614] on div "Summary EDT CDT Created: 09/17/2025 11:04 AM Strategy: Instacart + Uber Default…" at bounding box center [802, 398] width 548 height 728
drag, startPoint x: 565, startPoint y: 578, endPoint x: 1050, endPoint y: 576, distance: 485.0
click at [1050, 576] on div "Order Cutoff Giant Food 09/17/2025 11:03 AM CDT Created (Sent To Provider) Inst…" at bounding box center [803, 486] width 504 height 517
click at [1056, 606] on div "Order Cutoff Giant Food 09/17/2025 11:03 AM CDT Created (Sent To Provider) Inst…" at bounding box center [803, 486] width 526 height 540
drag, startPoint x: 1015, startPoint y: 513, endPoint x: 560, endPoint y: 519, distance: 455.0
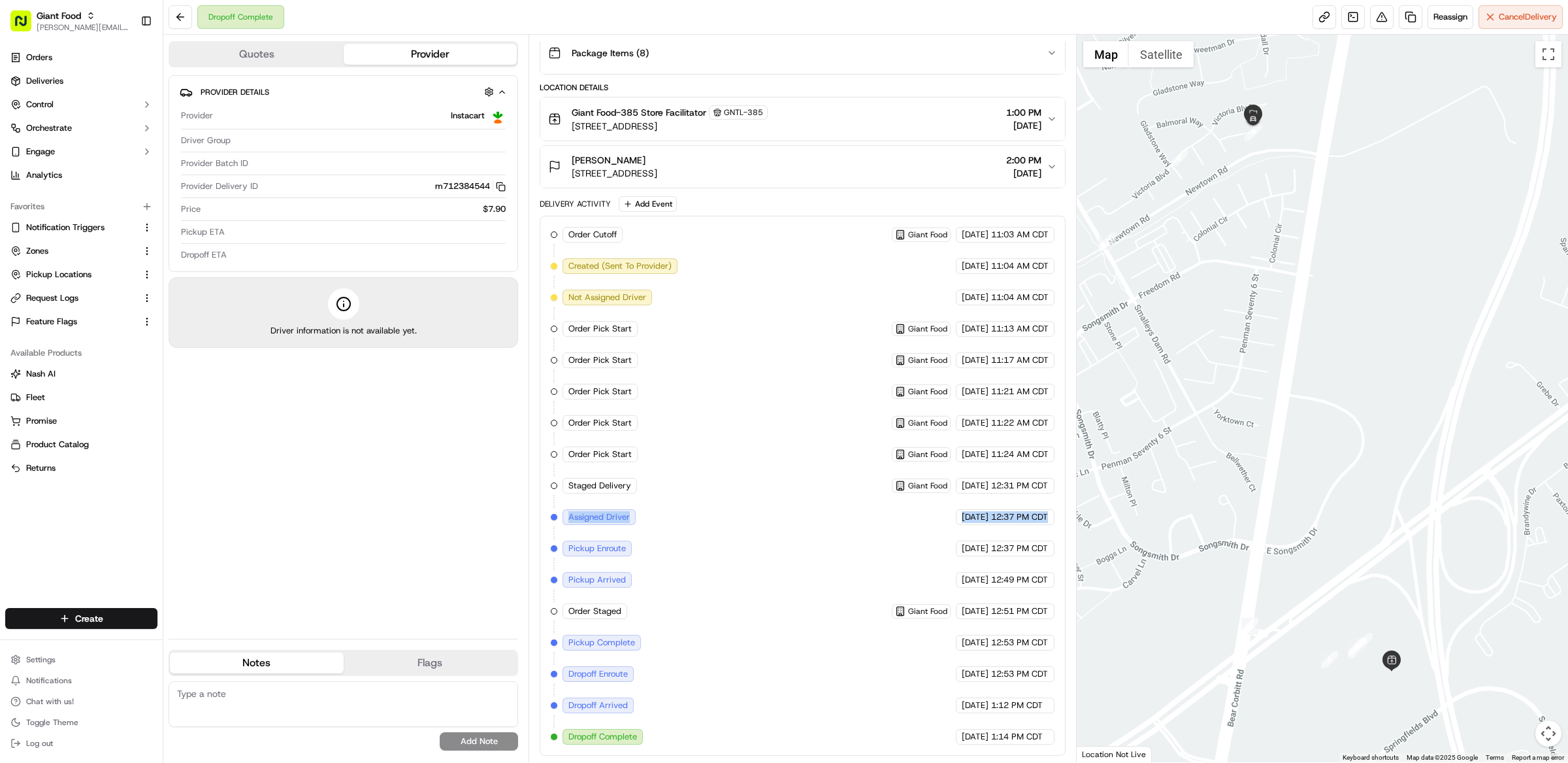
click at [560, 519] on div "Order Cutoff Giant Food 09/17/2025 11:03 AM CDT Created (Sent To Provider) Inst…" at bounding box center [803, 486] width 504 height 517
drag, startPoint x: 570, startPoint y: 481, endPoint x: 1058, endPoint y: 481, distance: 488.0
click at [1058, 481] on div "Order Cutoff Giant Food 09/17/2025 11:03 AM CDT Created (Sent To Provider) Inst…" at bounding box center [803, 486] width 526 height 540
drag, startPoint x: 1057, startPoint y: 612, endPoint x: 559, endPoint y: 608, distance: 498.0
click at [559, 608] on div "Order Cutoff Giant Food 09/17/2025 11:03 AM CDT Created (Sent To Provider) Inst…" at bounding box center [803, 486] width 526 height 540
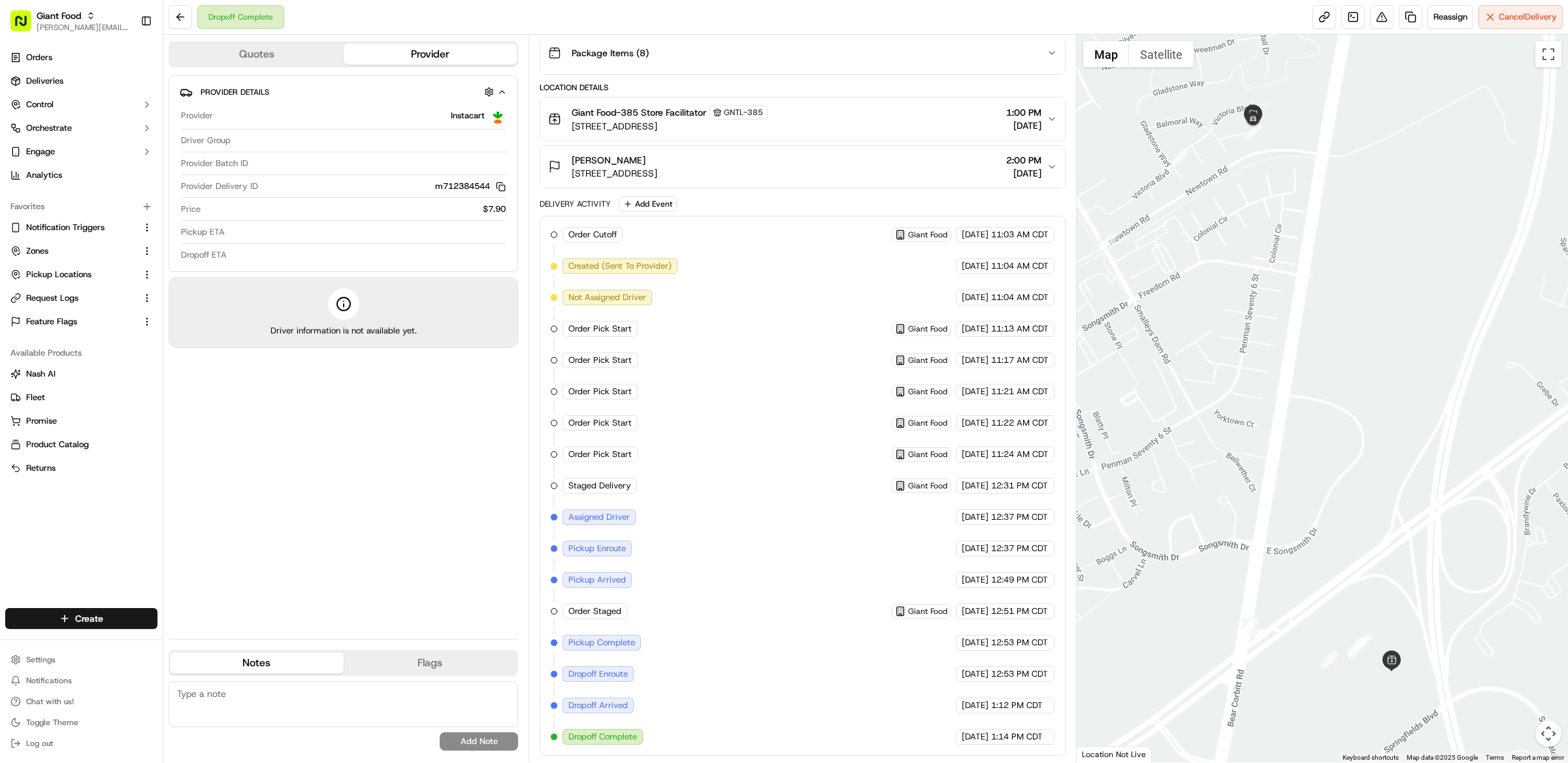
click at [607, 606] on span "Order Staged" at bounding box center [595, 611] width 53 height 12
drag, startPoint x: 560, startPoint y: 609, endPoint x: 1056, endPoint y: 611, distance: 496.0
click at [1056, 611] on div "Order Cutoff Giant Food 09/17/2025 11:03 AM CDT Created (Sent To Provider) Inst…" at bounding box center [803, 486] width 526 height 540
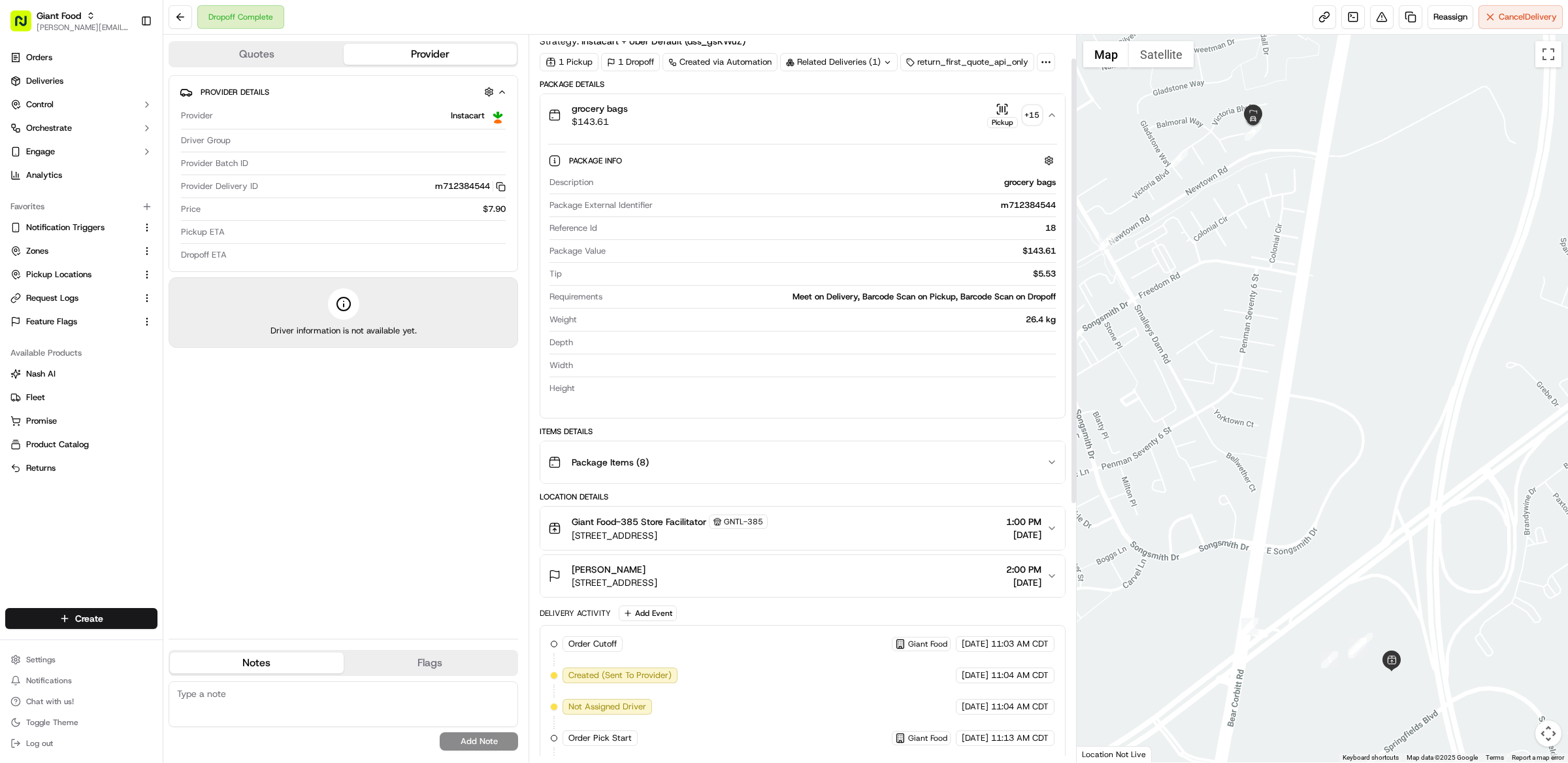
scroll to position [0, 0]
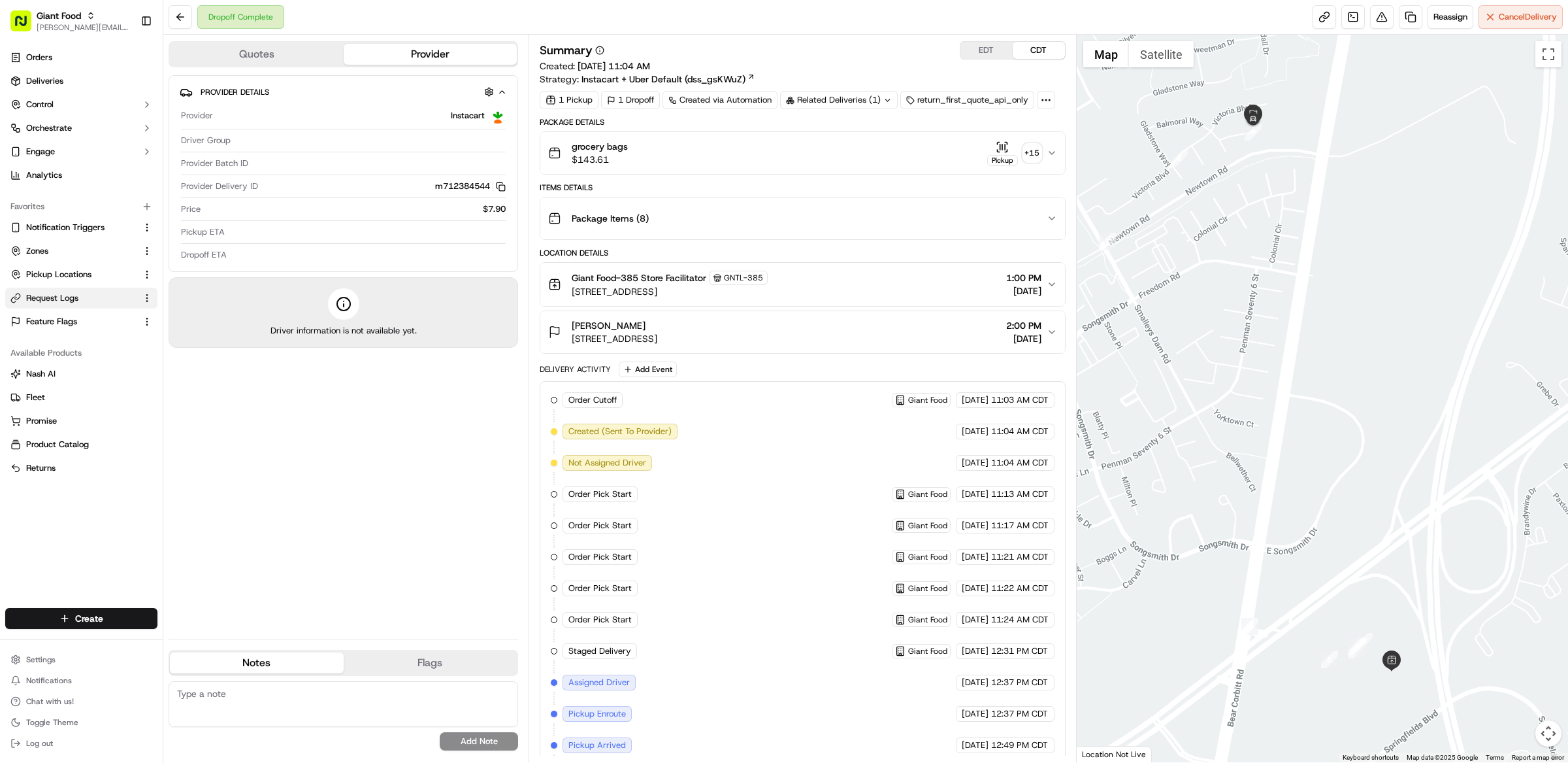
click at [76, 303] on span "Request Logs" at bounding box center [53, 297] width 53 height 12
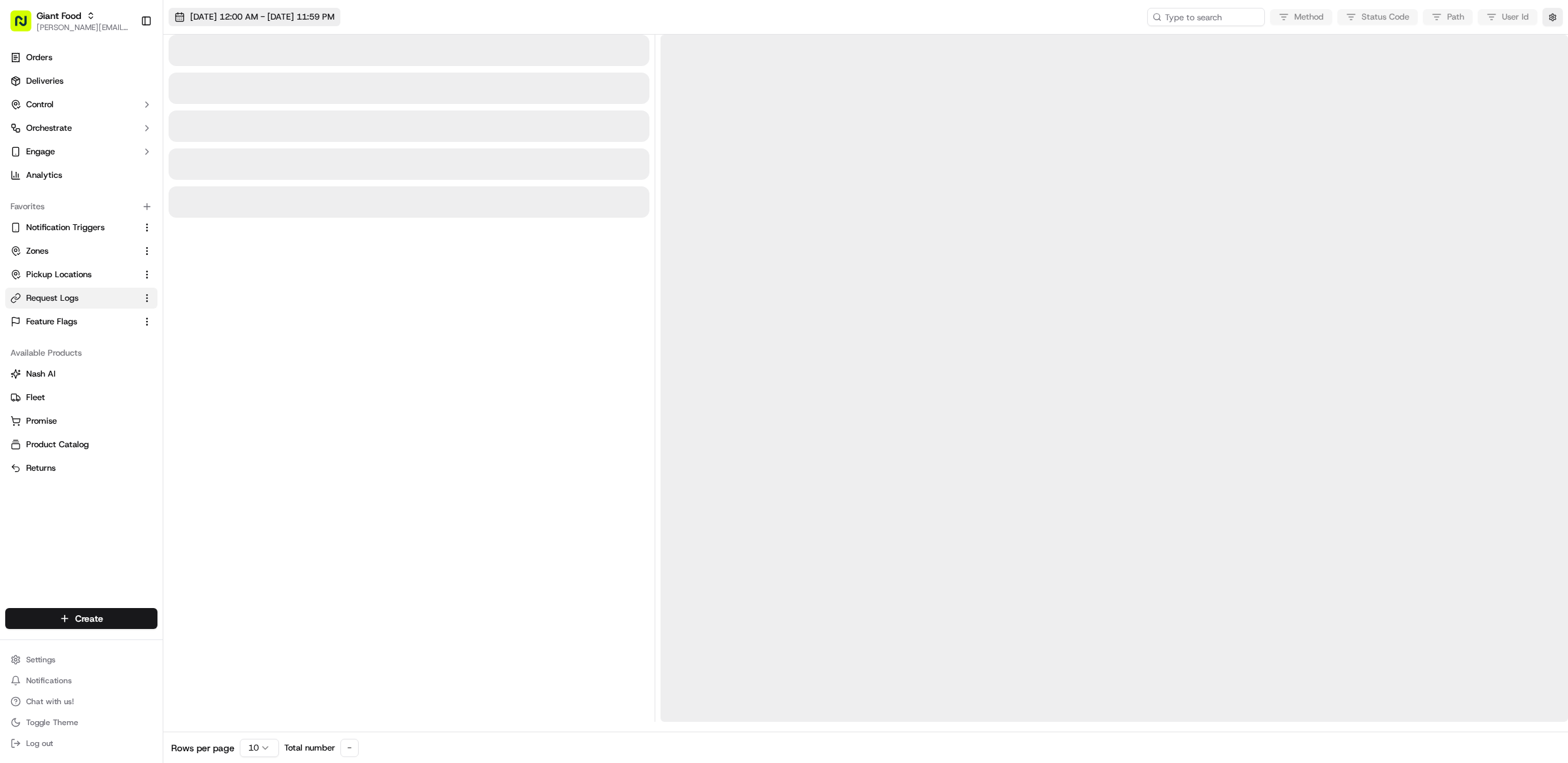
click at [274, 11] on span "[DATE] 12:00 AM - [DATE] 11:59 PM" at bounding box center [262, 17] width 144 height 12
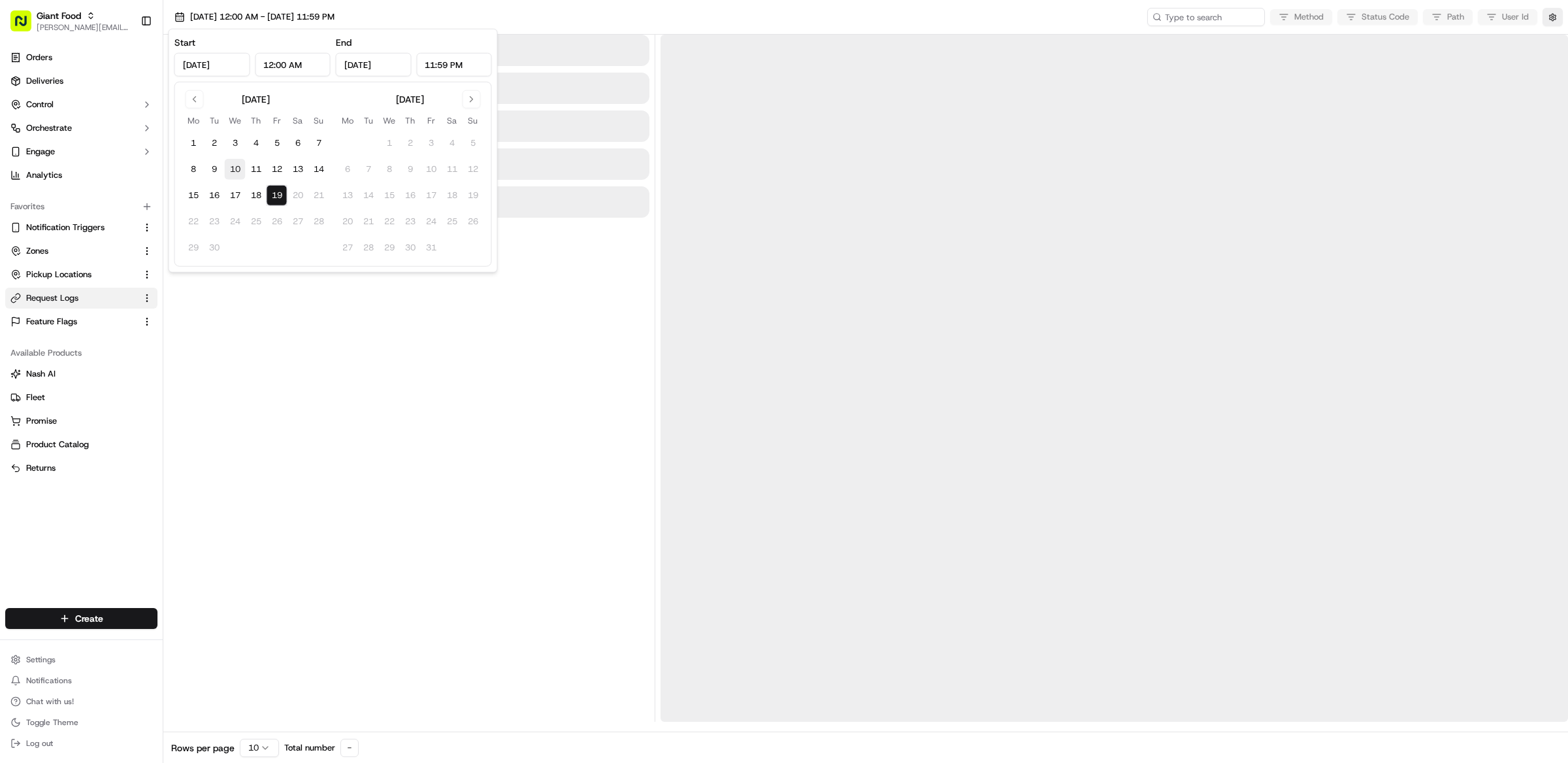
click at [196, 147] on button "1" at bounding box center [194, 143] width 21 height 21
type input "[DATE]"
click at [265, 199] on button "18" at bounding box center [256, 195] width 21 height 21
type input "[DATE]"
click at [274, 199] on button "19" at bounding box center [277, 195] width 21 height 21
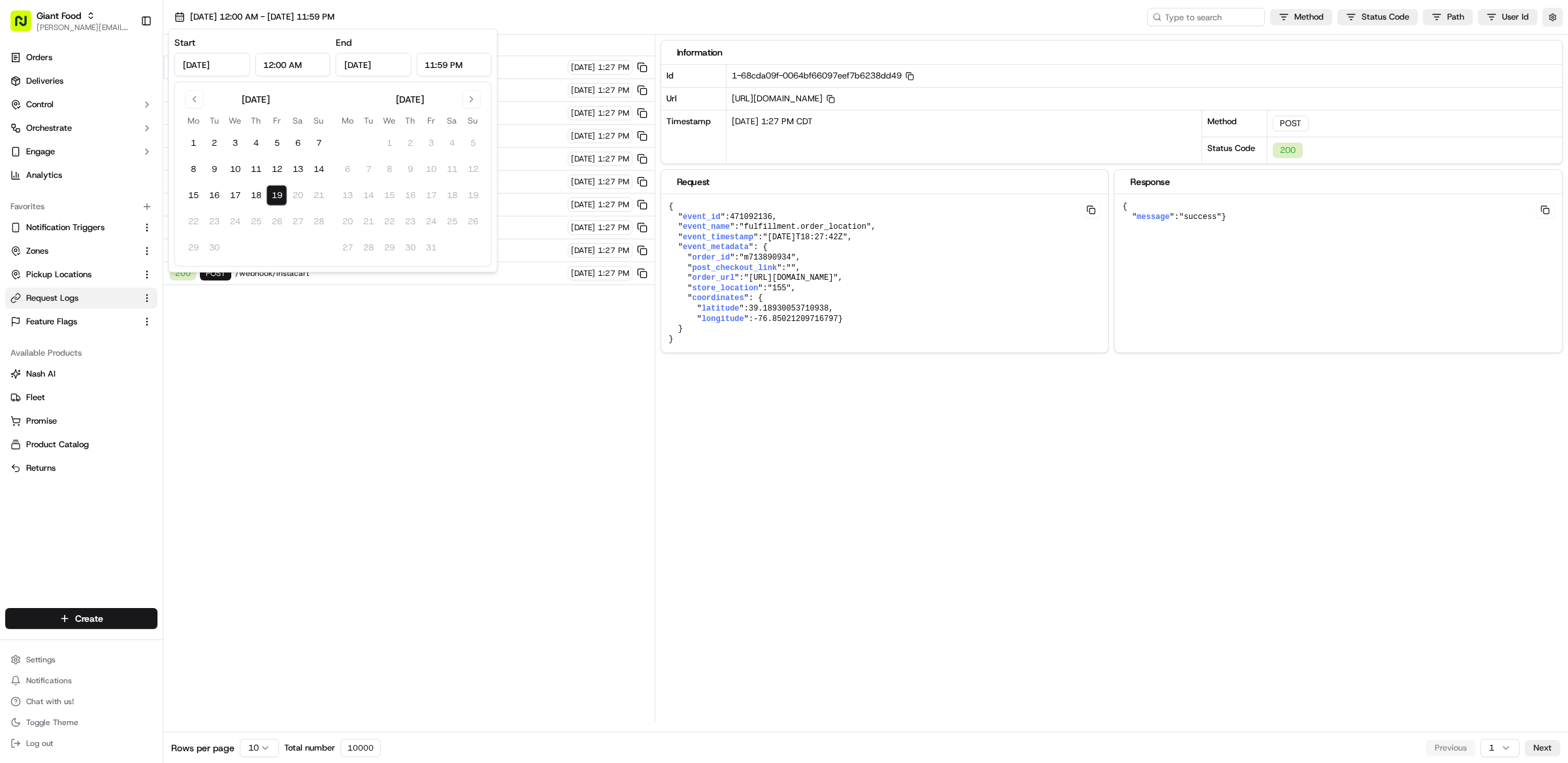
type input "[DATE]"
click at [187, 137] on button "1" at bounding box center [194, 143] width 21 height 21
type input "[DATE]"
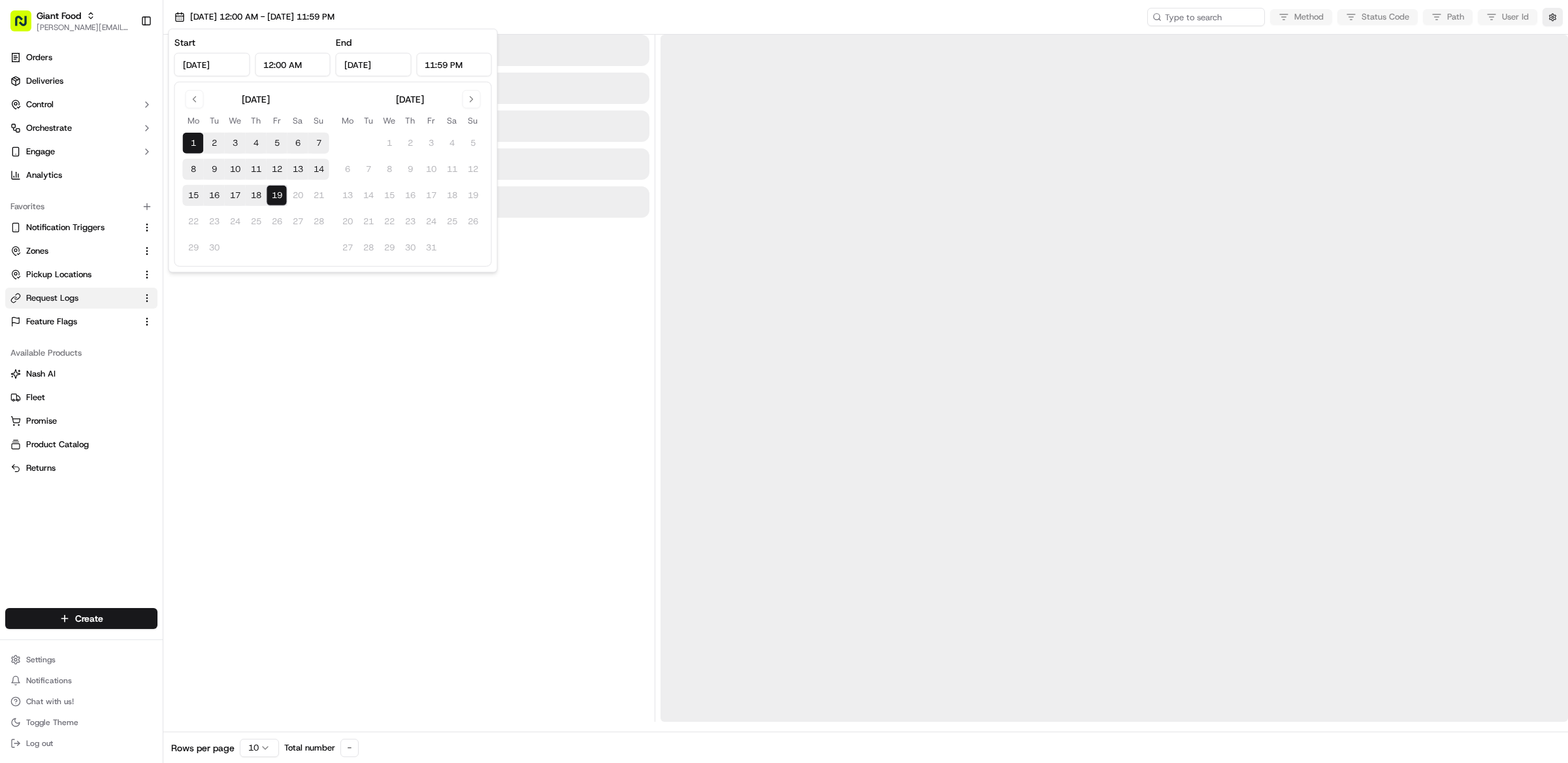
click at [300, 351] on div at bounding box center [409, 378] width 481 height 687
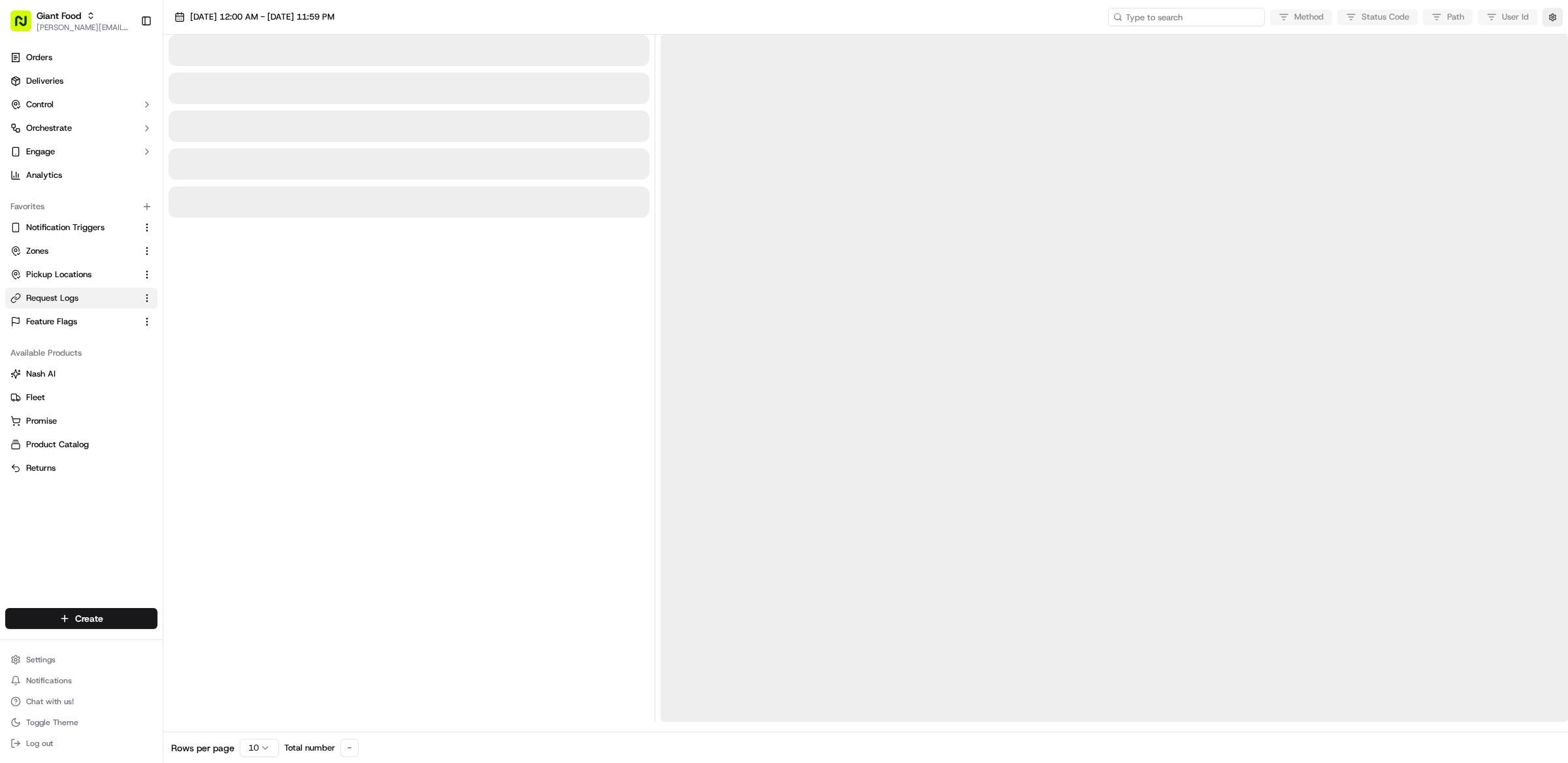
click at [1226, 21] on input at bounding box center [1186, 17] width 157 height 18
paste input "job_GzkWzVsUQte4aJn8Ge2CRc"
type input "job_GzkWzVsUQte4aJn8Ge2CRc"
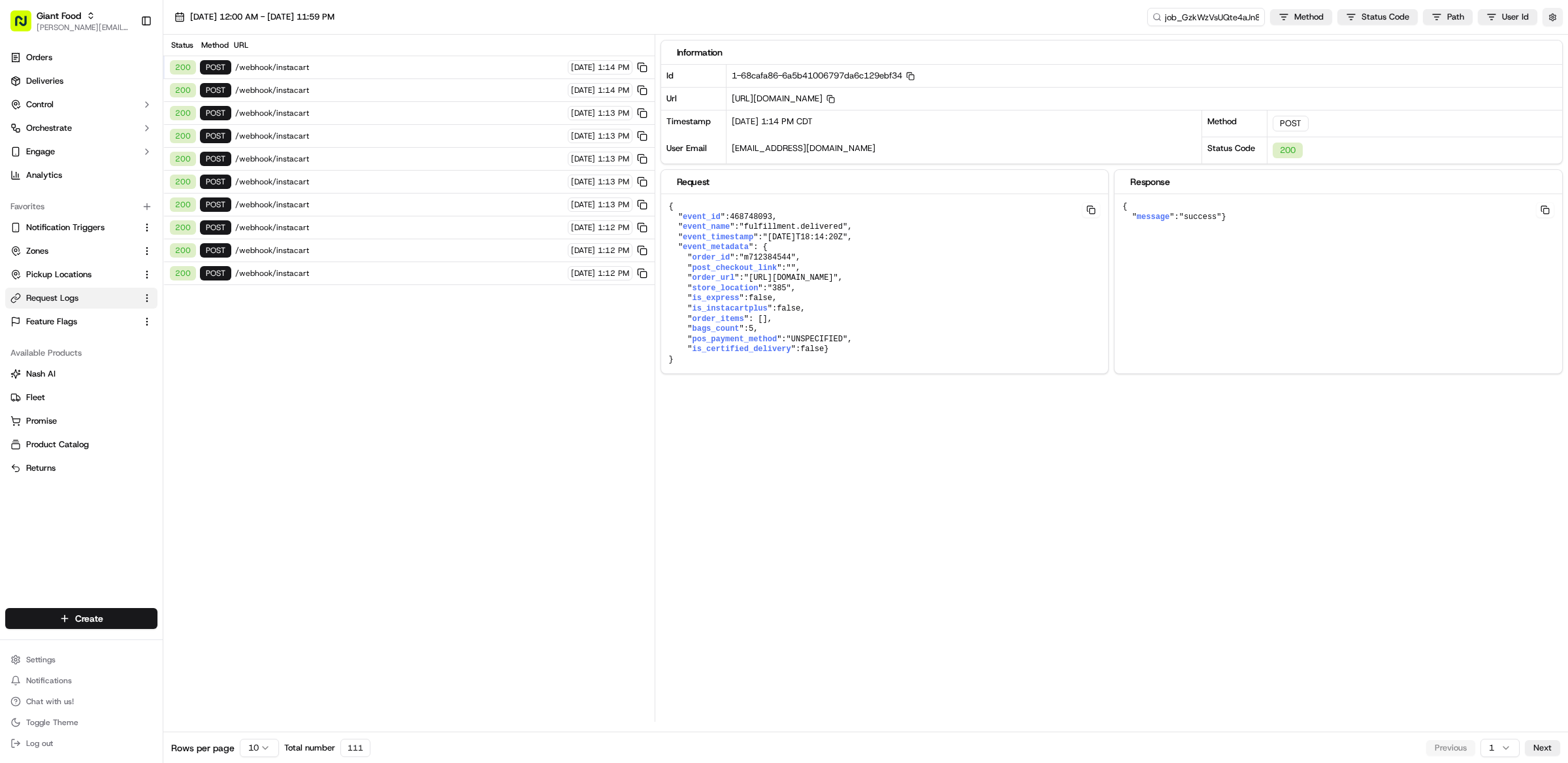
click at [1556, 20] on button "button" at bounding box center [1552, 17] width 20 height 18
click at [1554, 48] on div "Display Only Provider Logs" at bounding box center [1476, 41] width 183 height 24
click at [1554, 39] on button "Display Only Provider Logs" at bounding box center [1554, 40] width 10 height 10
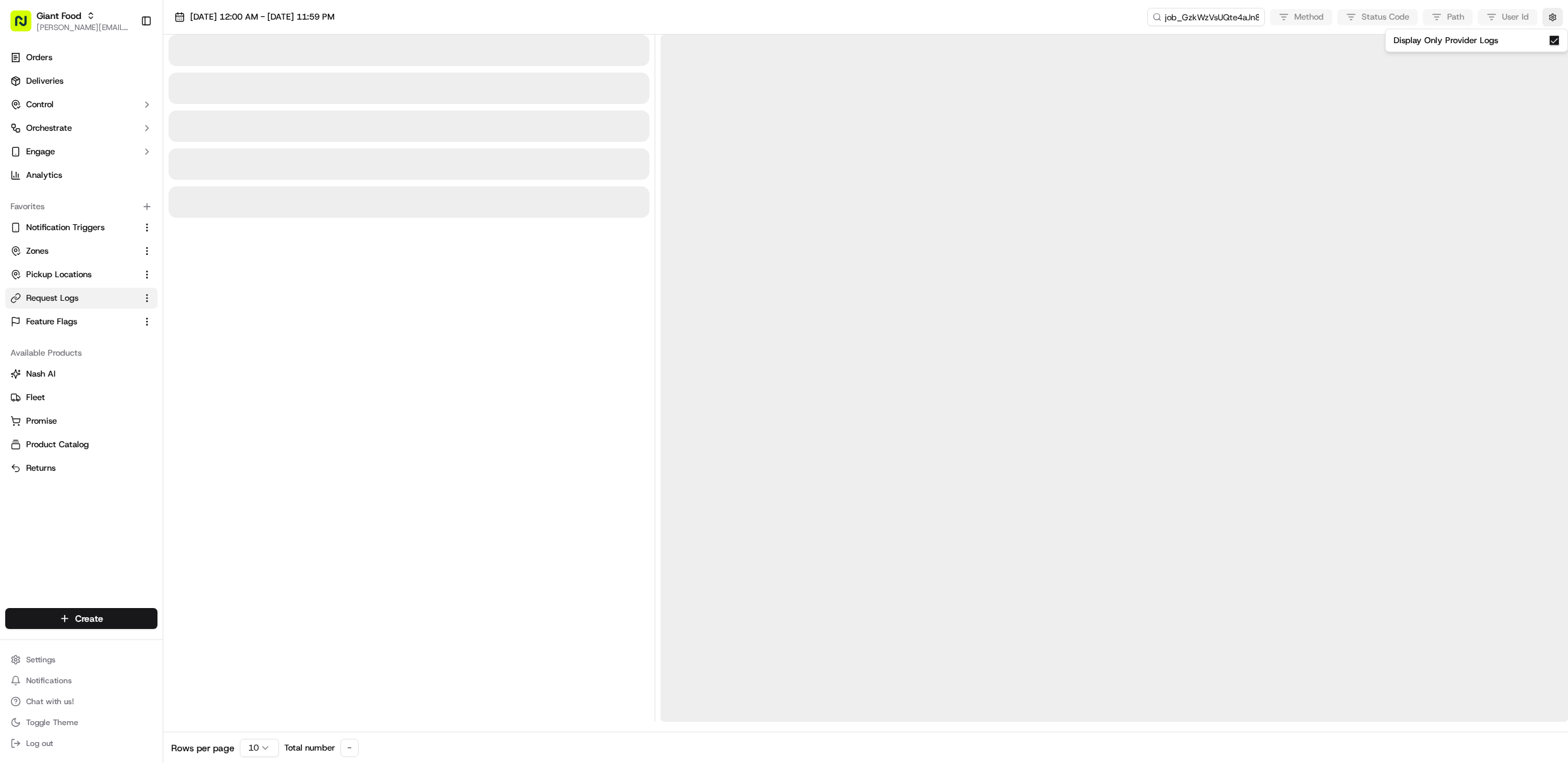
click at [386, 261] on div at bounding box center [409, 378] width 481 height 687
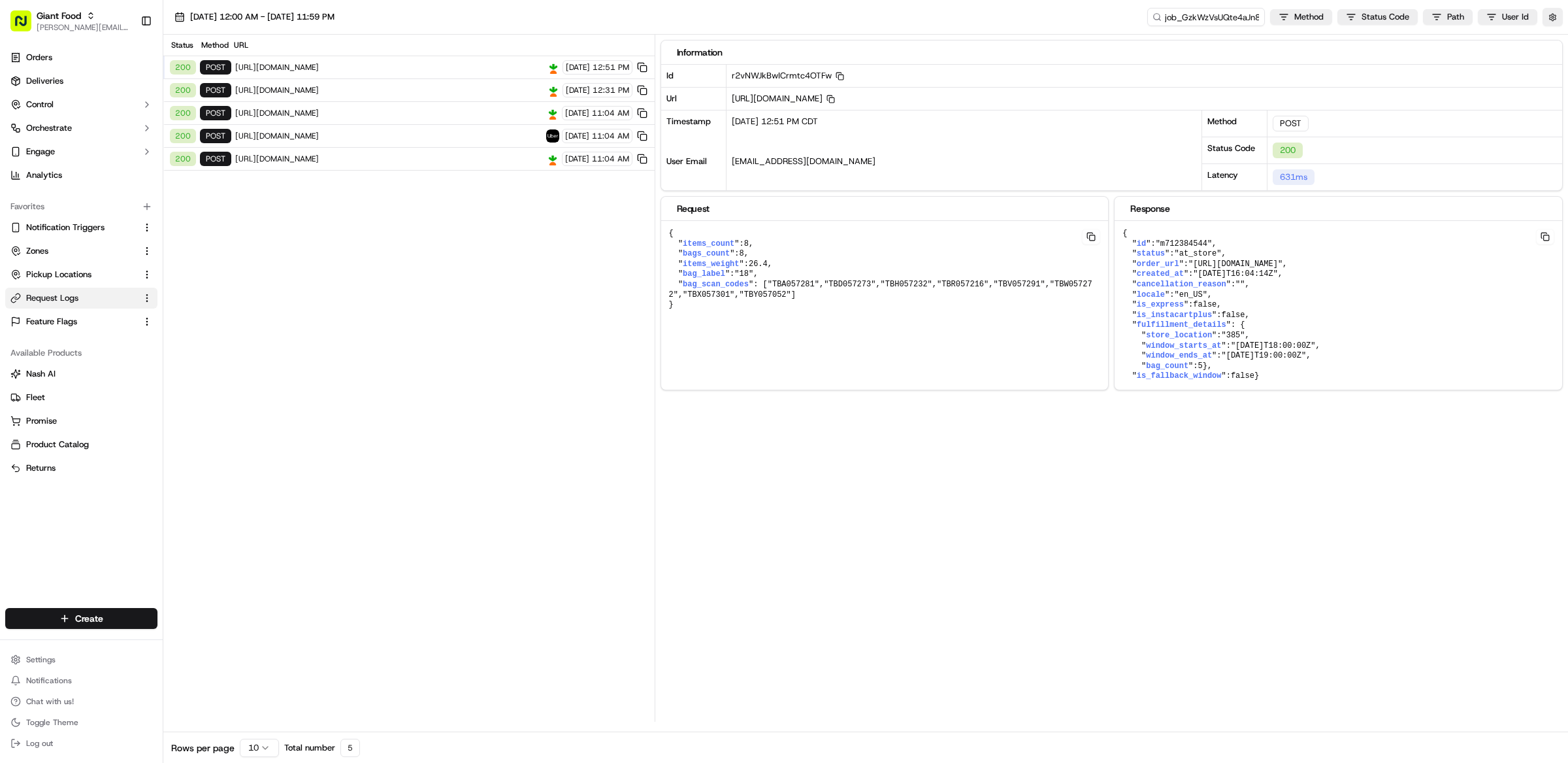
click at [450, 158] on span "[URL][DOMAIN_NAME]" at bounding box center [389, 158] width 307 height 10
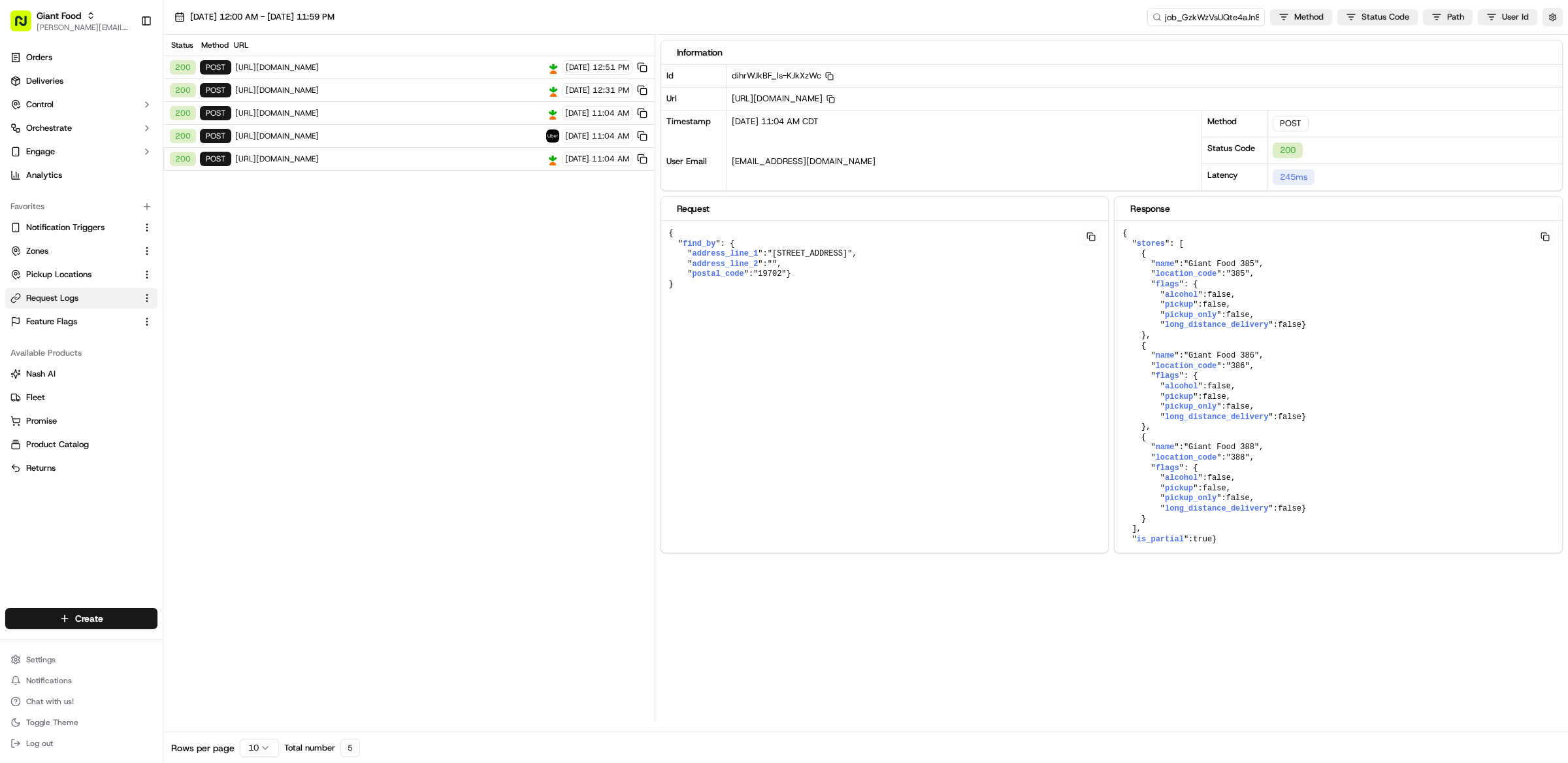
click at [465, 87] on span "[URL][DOMAIN_NAME]" at bounding box center [389, 90] width 308 height 10
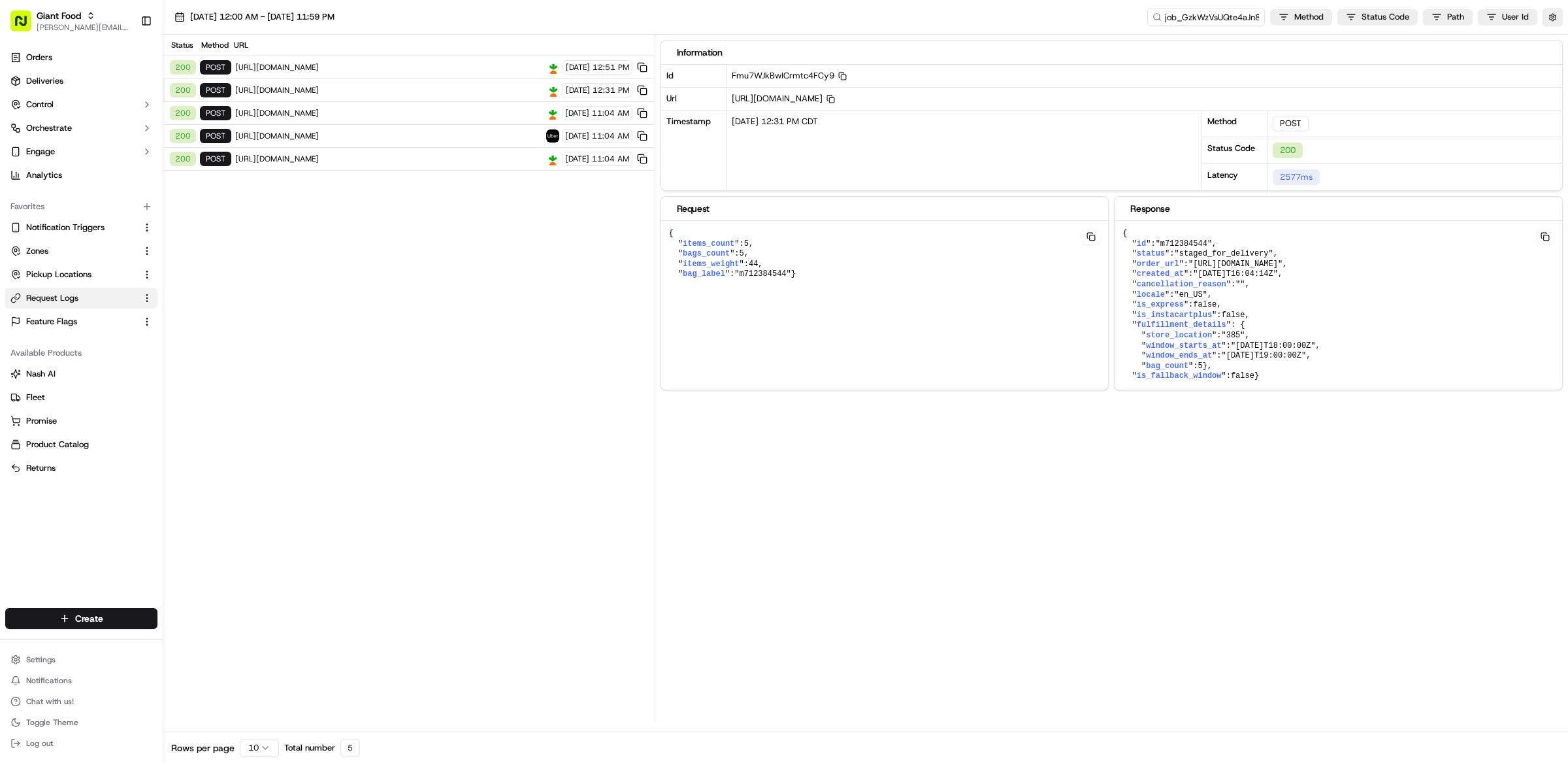
click at [462, 109] on span "[URL][DOMAIN_NAME]" at bounding box center [389, 113] width 307 height 10
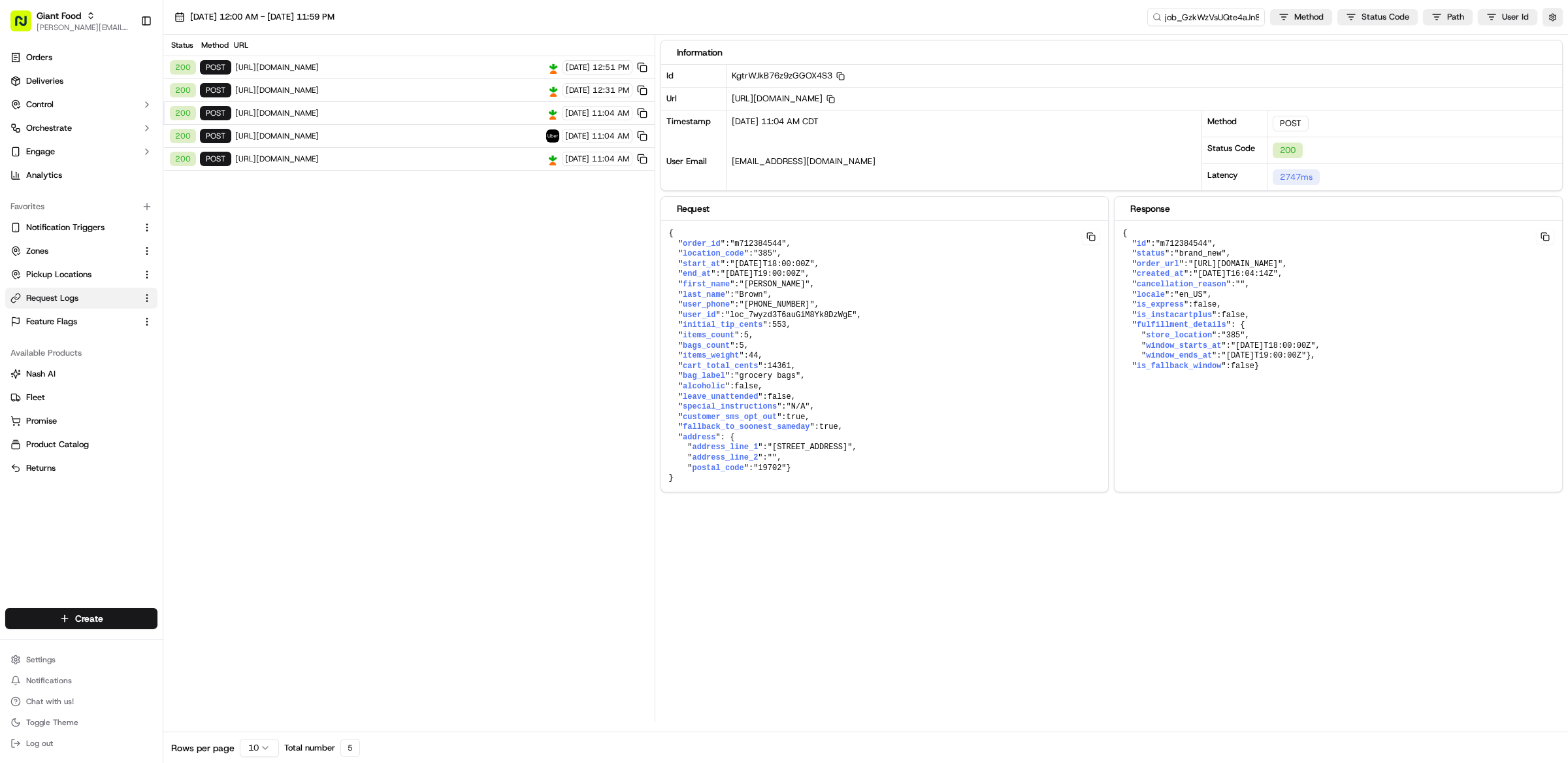
click at [463, 89] on span "[URL][DOMAIN_NAME]" at bounding box center [389, 90] width 308 height 10
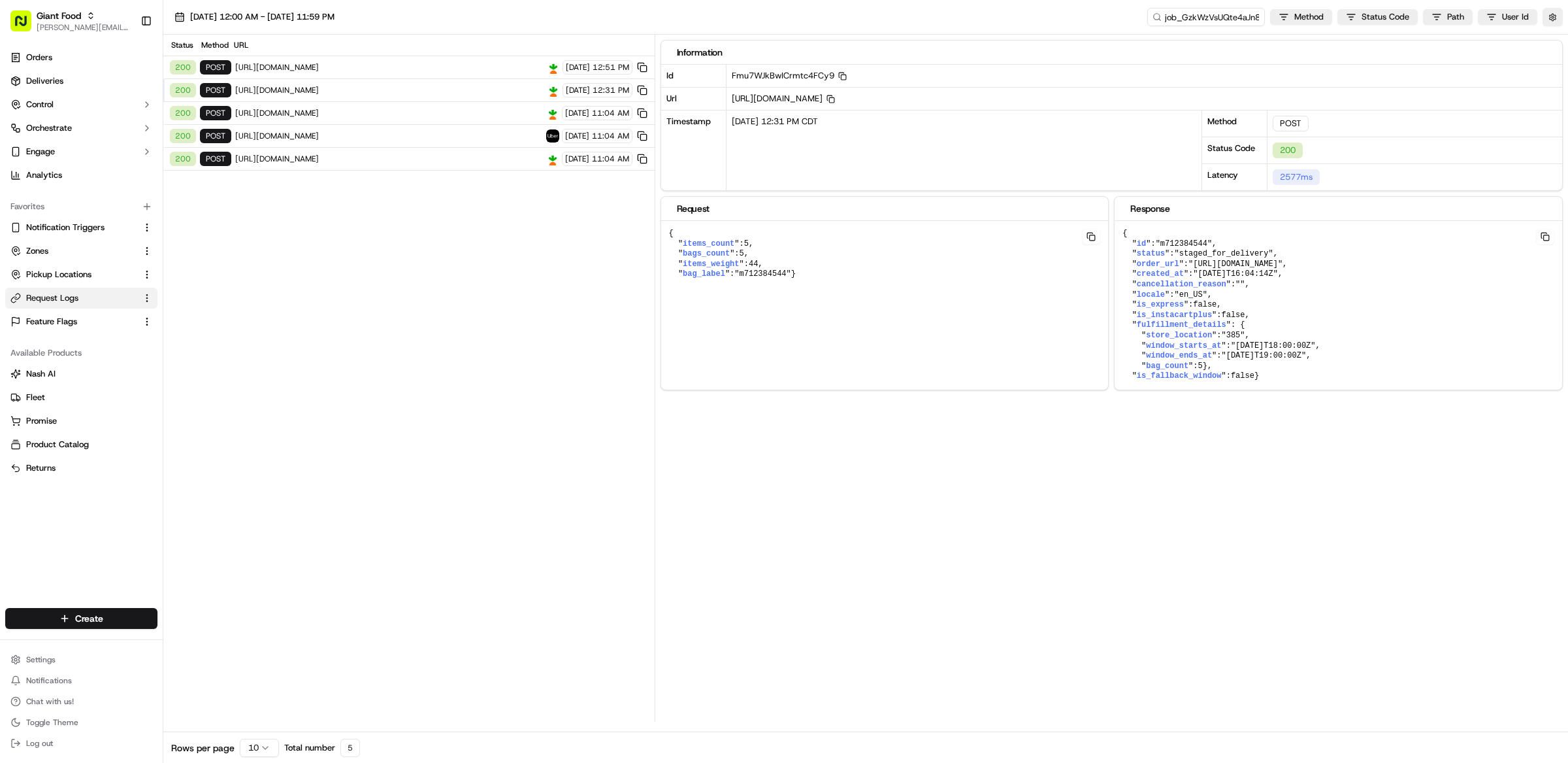
click at [463, 64] on span "[URL][DOMAIN_NAME]" at bounding box center [389, 67] width 308 height 10
click at [440, 66] on span "[URL][DOMAIN_NAME]" at bounding box center [389, 67] width 308 height 10
drag, startPoint x: 682, startPoint y: 388, endPoint x: 669, endPoint y: 223, distance: 165.5
click at [669, 223] on pre "{ " items_count ": 8 , " bags_count ": 8 , " items_weight ": 26.4 , " bag_label…" at bounding box center [884, 269] width 447 height 98
click at [804, 280] on pre "{ " items_count ": 8 , " bags_count ": 8 , " items_weight ": 26.4 , " bag_label…" at bounding box center [884, 269] width 447 height 98
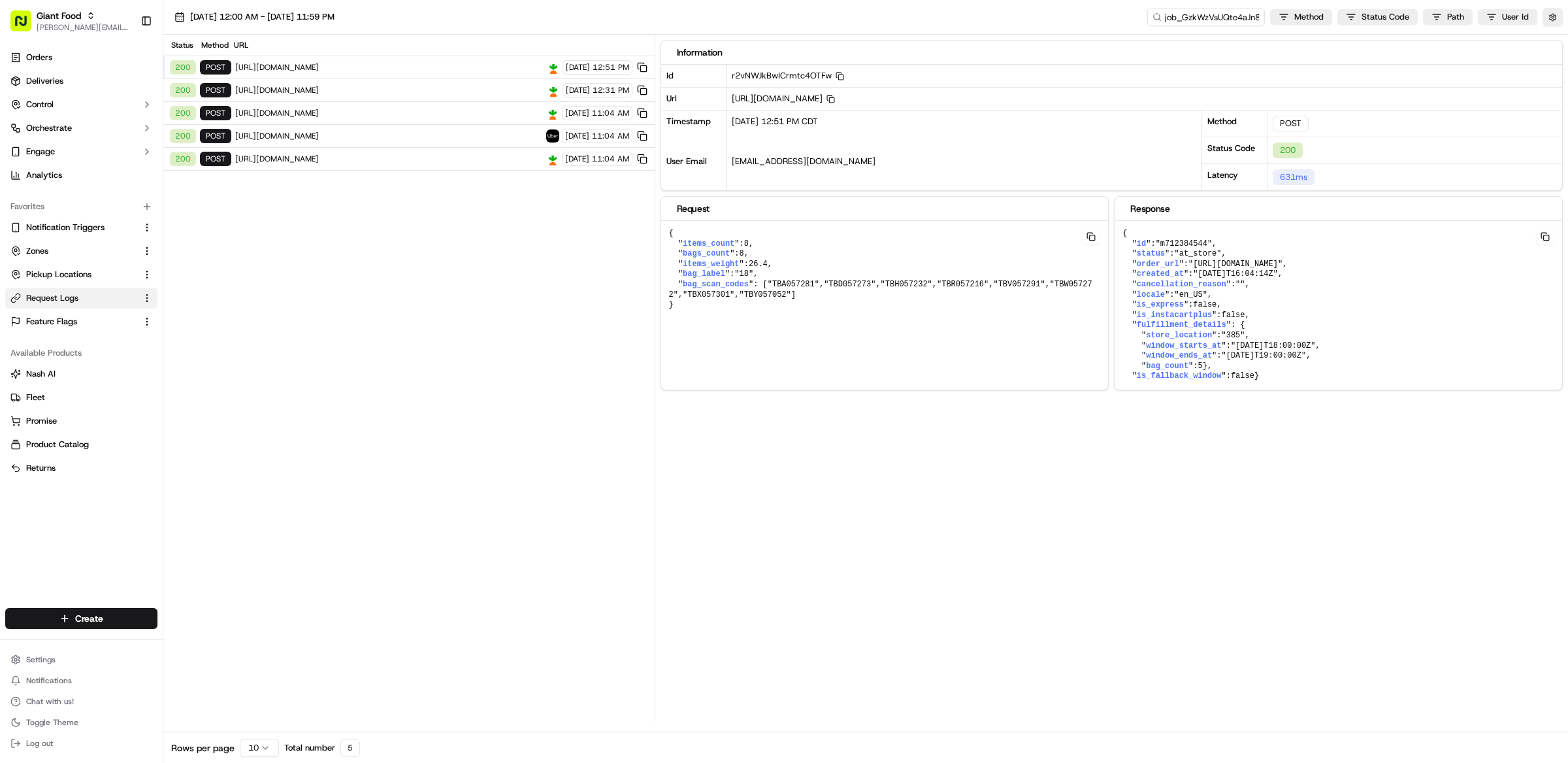
click at [495, 83] on div "200 POST [URL][DOMAIN_NAME] [DATE] 12:31 PM" at bounding box center [409, 90] width 492 height 23
click at [495, 67] on span "[URL][DOMAIN_NAME]" at bounding box center [389, 67] width 308 height 10
click at [494, 87] on span "[URL][DOMAIN_NAME]" at bounding box center [389, 90] width 308 height 10
click at [496, 65] on span "[URL][DOMAIN_NAME]" at bounding box center [389, 67] width 308 height 10
click at [496, 84] on div "200 POST [URL][DOMAIN_NAME] [DATE] 12:31 PM" at bounding box center [409, 90] width 492 height 23
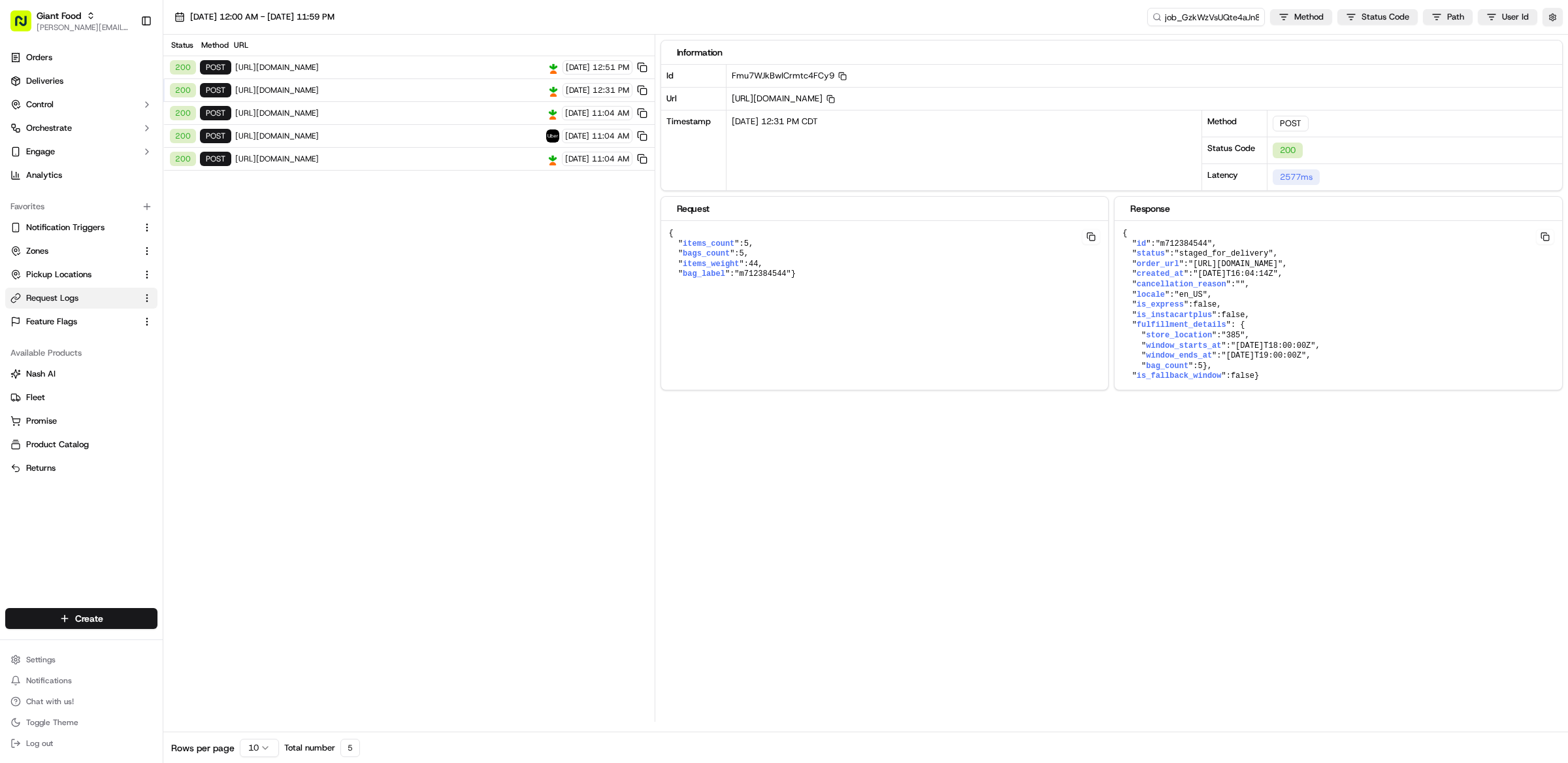
click at [496, 84] on div "200 POST [URL][DOMAIN_NAME] [DATE] 12:31 PM" at bounding box center [409, 90] width 492 height 23
click at [489, 64] on span "[URL][DOMAIN_NAME]" at bounding box center [389, 67] width 308 height 10
click at [490, 77] on div "200 POST [URL][DOMAIN_NAME] [DATE] 12:51 PM" at bounding box center [409, 67] width 492 height 23
click at [491, 91] on span "[URL][DOMAIN_NAME]" at bounding box center [389, 90] width 308 height 10
click at [491, 60] on div "200 POST [URL][DOMAIN_NAME] [DATE] 12:51 PM" at bounding box center [409, 67] width 492 height 23
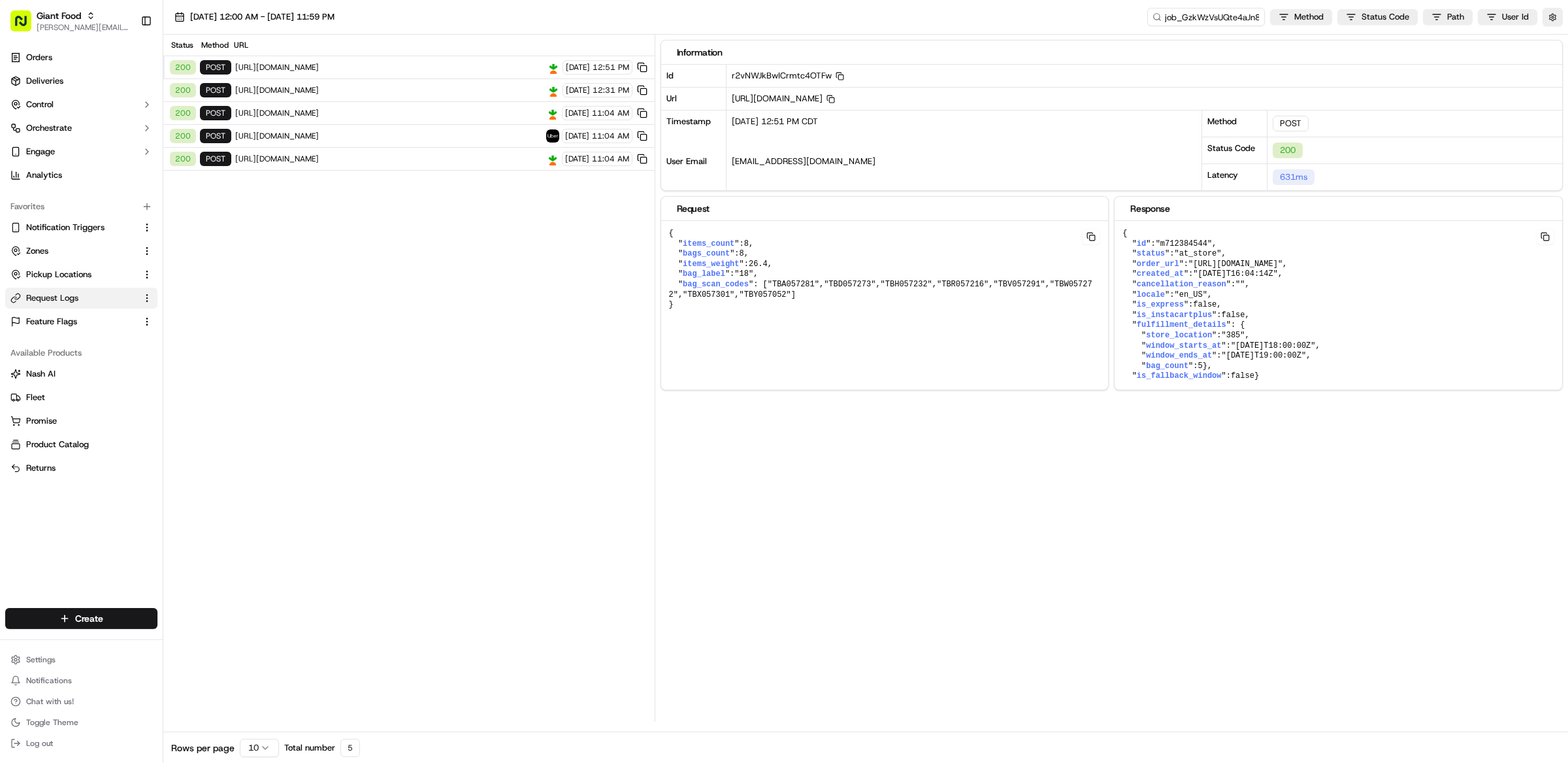
click at [481, 59] on div "200 POST [URL][DOMAIN_NAME] [DATE] 12:51 PM" at bounding box center [409, 67] width 492 height 23
click at [435, 66] on span "[URL][DOMAIN_NAME]" at bounding box center [389, 67] width 308 height 10
